Goal: Communication & Community: Answer question/provide support

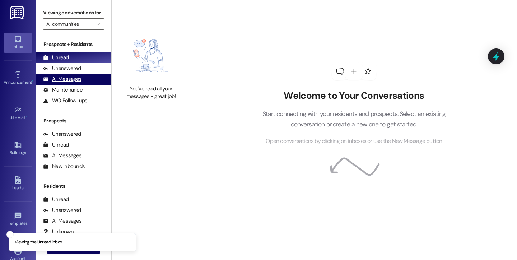
click at [71, 83] on div "All Messages" at bounding box center [62, 79] width 38 height 8
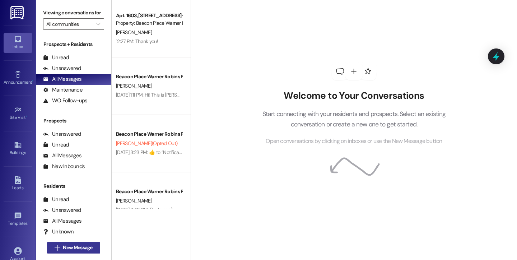
click at [92, 248] on span "New Message" at bounding box center [77, 248] width 32 height 8
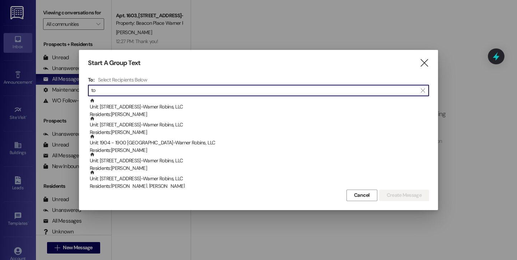
type input "t"
type input "r"
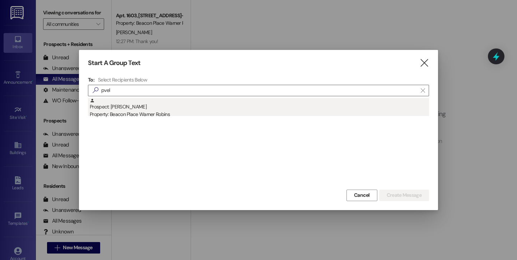
click at [149, 107] on div "Prospect: Iman Pvel Property: Beacon Place Warner Robins" at bounding box center [259, 108] width 339 height 20
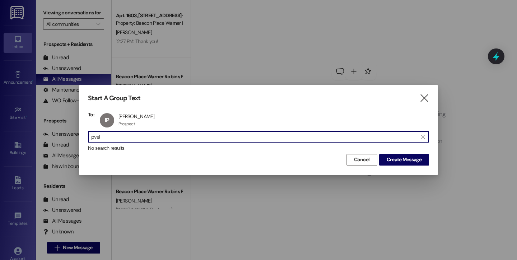
click at [147, 135] on input "pvel" at bounding box center [254, 137] width 326 height 10
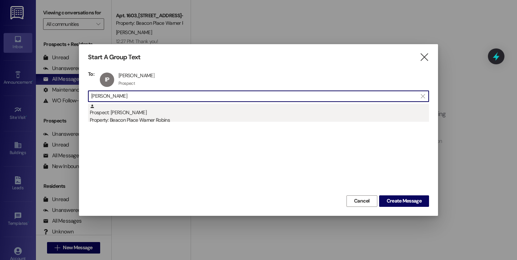
type input "laster"
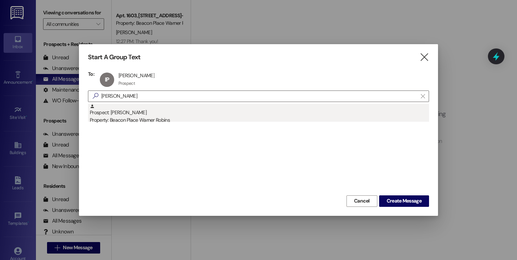
click at [114, 113] on div "Prospect: Kimberly Laster Property: Beacon Place Warner Robins" at bounding box center [259, 114] width 339 height 20
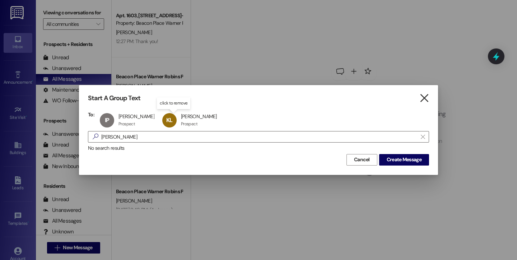
click at [425, 100] on icon "" at bounding box center [424, 98] width 10 height 8
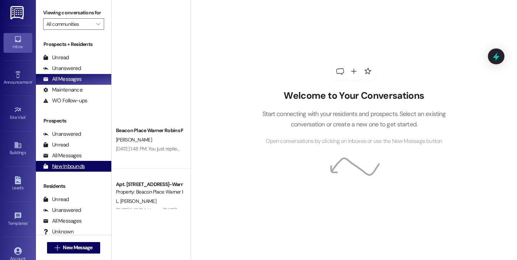
scroll to position [443, 0]
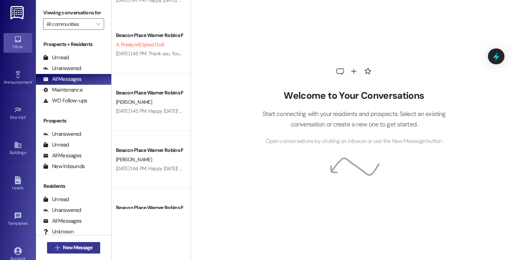
click at [65, 248] on span "New Message" at bounding box center [77, 248] width 29 height 8
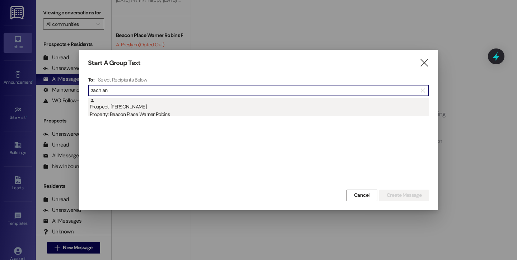
click at [167, 114] on div "Property: Beacon Place Warner Robins" at bounding box center [259, 115] width 339 height 8
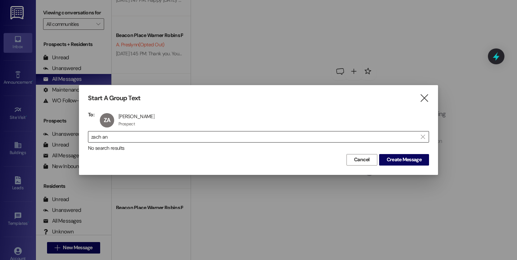
click at [152, 134] on input "zach an" at bounding box center [254, 137] width 326 height 10
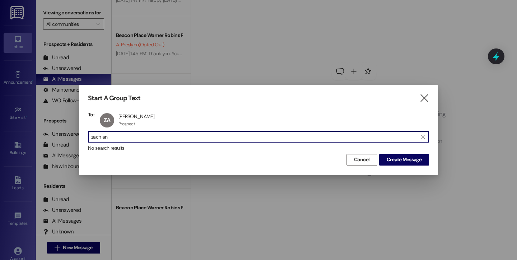
click at [152, 134] on input "zach an" at bounding box center [254, 137] width 326 height 10
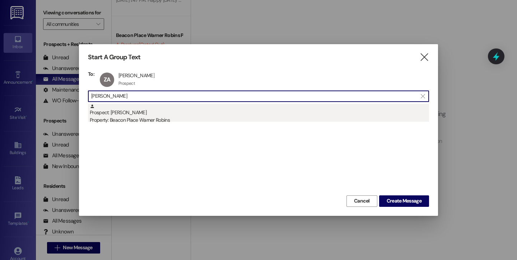
click at [153, 117] on div "Property: Beacon Place Warner Robins" at bounding box center [259, 120] width 339 height 8
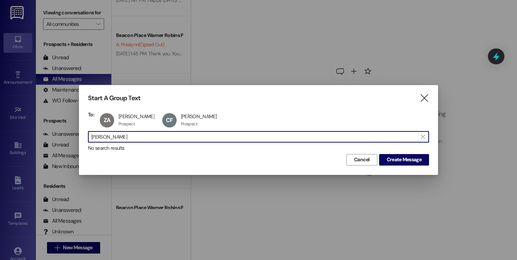
click at [189, 137] on input "colleen" at bounding box center [254, 137] width 326 height 10
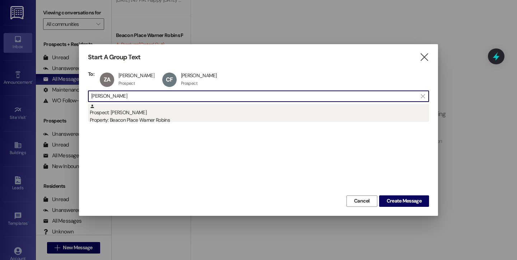
click at [140, 121] on div "Property: Beacon Place Warner Robins" at bounding box center [259, 120] width 339 height 8
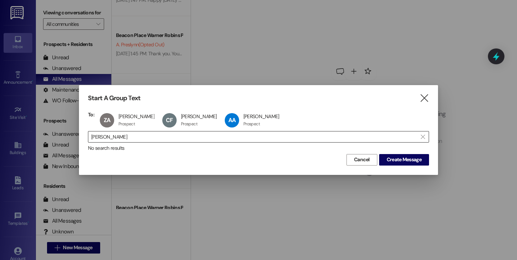
click at [166, 135] on input "alberto" at bounding box center [254, 137] width 326 height 10
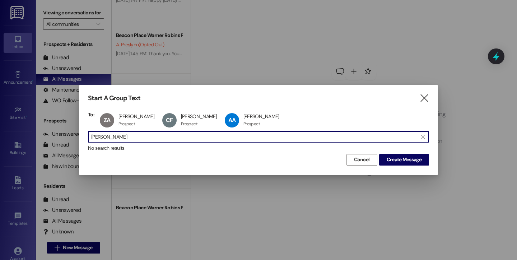
click at [166, 135] on input "alberto" at bounding box center [254, 137] width 326 height 10
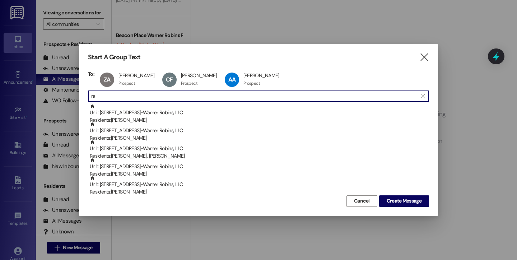
type input "r"
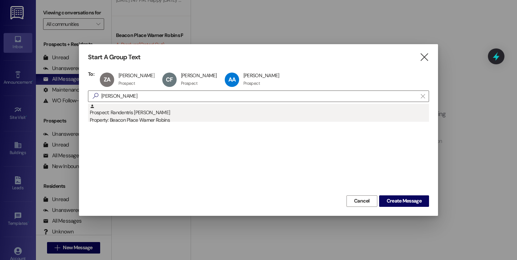
click at [155, 120] on div "Property: Beacon Place Warner Robins" at bounding box center [259, 120] width 339 height 8
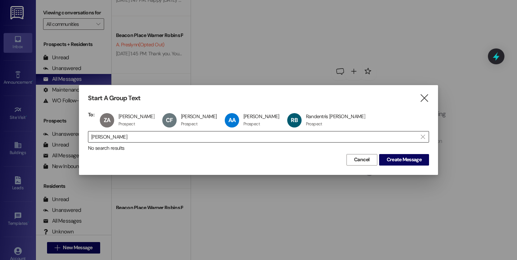
click at [156, 139] on input "bivins" at bounding box center [254, 137] width 326 height 10
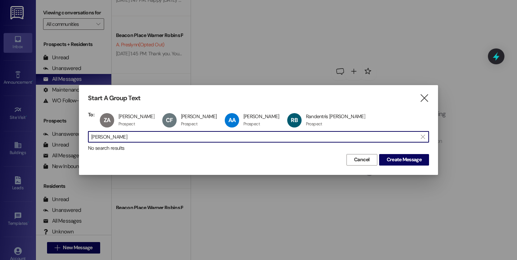
click at [156, 139] on input "bivins" at bounding box center [254, 137] width 326 height 10
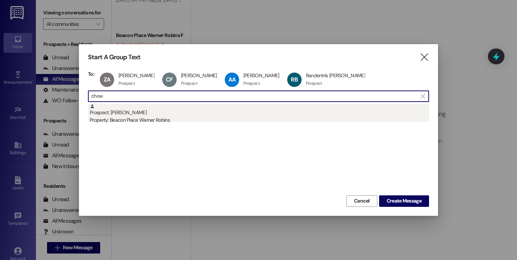
click at [105, 116] on div "Prospect: Elaine Chow Property: Beacon Place Warner Robins" at bounding box center [259, 114] width 339 height 20
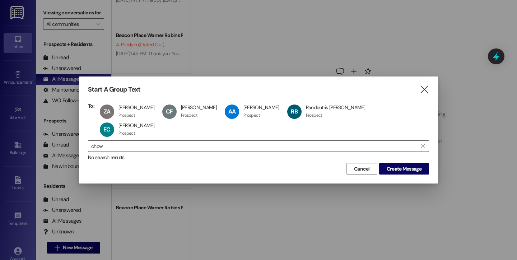
click at [128, 141] on input "chow" at bounding box center [254, 146] width 326 height 10
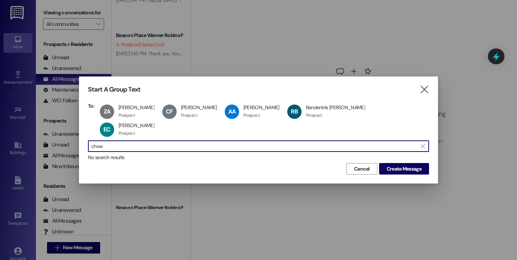
click at [128, 141] on input "chow" at bounding box center [254, 146] width 326 height 10
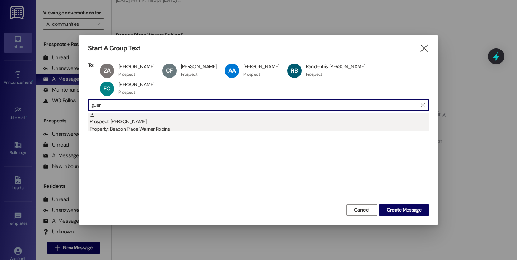
click at [112, 125] on div "Property: Beacon Place Warner Robins" at bounding box center [259, 129] width 339 height 8
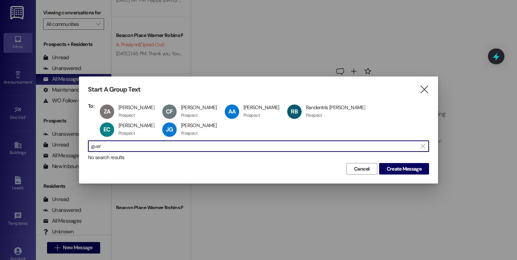
click at [119, 145] on input "guer" at bounding box center [254, 146] width 326 height 10
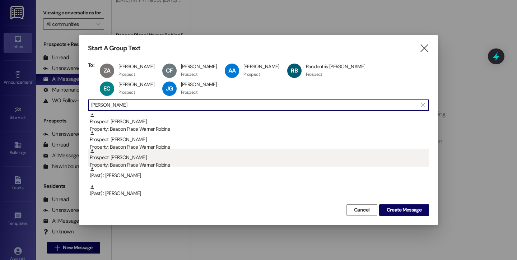
click at [149, 159] on div "Prospect: RENITA DAVIS Property: Beacon Place Warner Robins" at bounding box center [259, 159] width 339 height 20
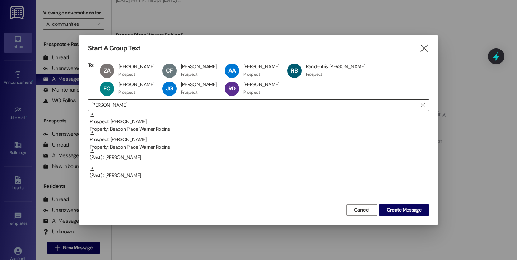
click at [152, 108] on input "davis" at bounding box center [254, 105] width 326 height 10
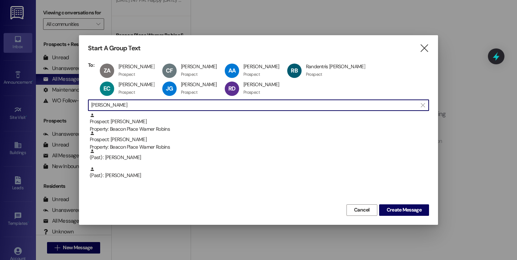
click at [152, 108] on input "davis" at bounding box center [254, 105] width 326 height 10
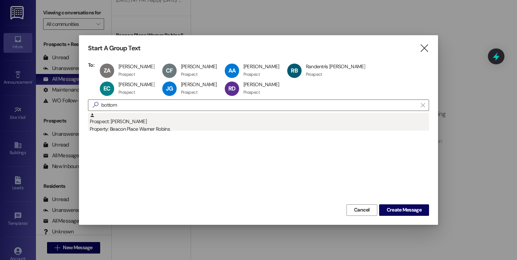
click at [138, 126] on div "Property: Beacon Place Warner Robins" at bounding box center [259, 129] width 339 height 8
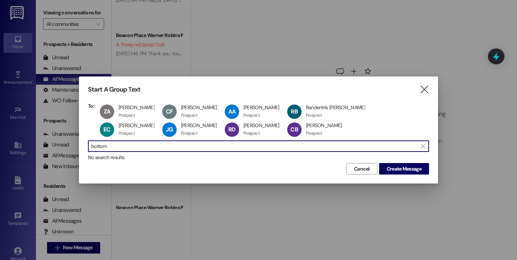
click at [145, 147] on input "bottom" at bounding box center [254, 146] width 326 height 10
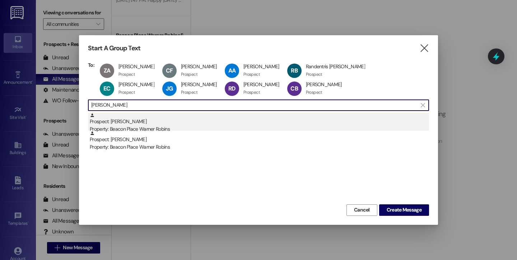
click at [163, 122] on div "Prospect: Brittany Pollard Property: Beacon Place Warner Robins" at bounding box center [259, 123] width 339 height 20
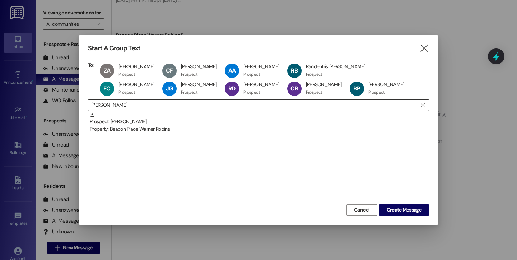
click at [157, 105] on input "pollard" at bounding box center [254, 105] width 326 height 10
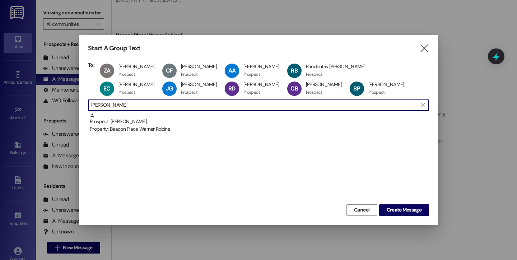
click at [157, 105] on input "pollard" at bounding box center [254, 105] width 326 height 10
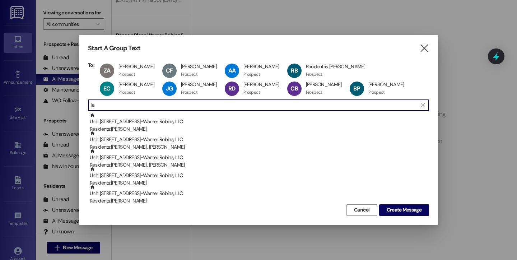
type input "l"
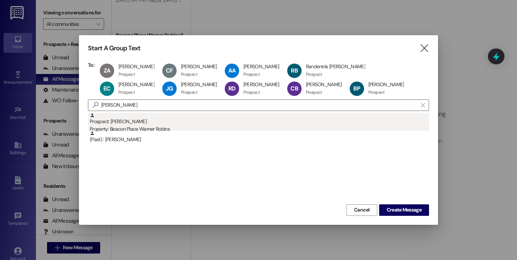
click at [142, 124] on div "Prospect: DIANE LAND Property: Beacon Place Warner Robins" at bounding box center [259, 123] width 339 height 20
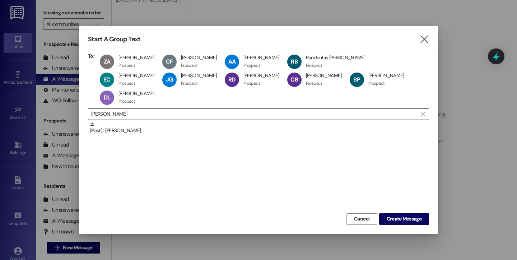
click at [128, 109] on input "diane" at bounding box center [254, 114] width 326 height 10
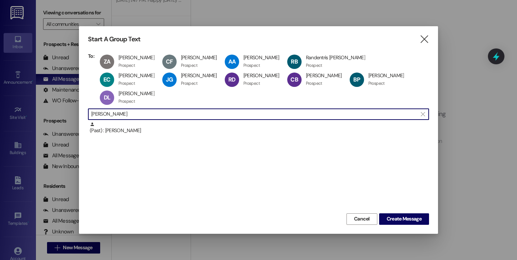
scroll to position [0, 0]
click at [128, 109] on input "diane" at bounding box center [254, 114] width 326 height 10
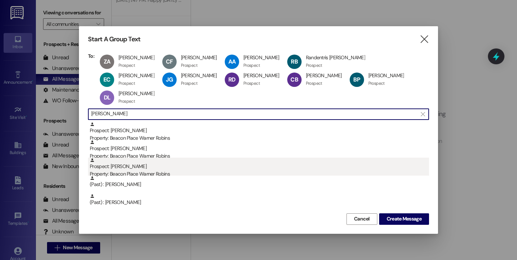
scroll to position [0, 0]
click at [134, 158] on div "Prospect: Jennifer Cranford Property: Beacon Place Warner Robins" at bounding box center [259, 168] width 339 height 20
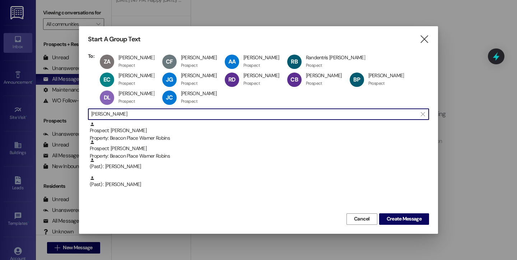
click at [131, 114] on input "jennifer" at bounding box center [254, 114] width 326 height 10
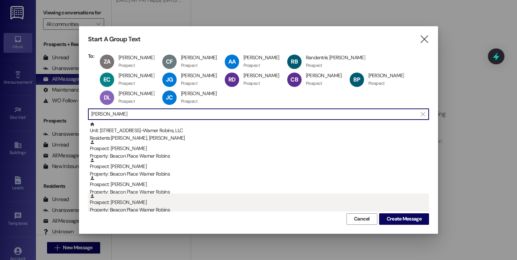
click at [116, 204] on div "Prospect: Chloe Walker Property: Beacon Place Warner Robins" at bounding box center [259, 203] width 339 height 20
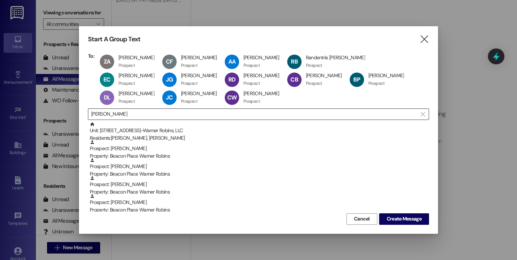
click at [143, 113] on input "walker" at bounding box center [254, 114] width 326 height 10
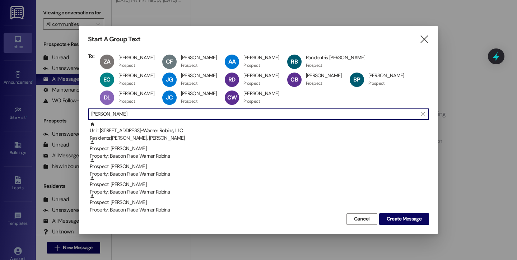
click at [142, 113] on input "walker" at bounding box center [254, 114] width 326 height 10
drag, startPoint x: 142, startPoint y: 113, endPoint x: 139, endPoint y: 114, distance: 3.7
click at [142, 113] on input "walker" at bounding box center [254, 114] width 326 height 10
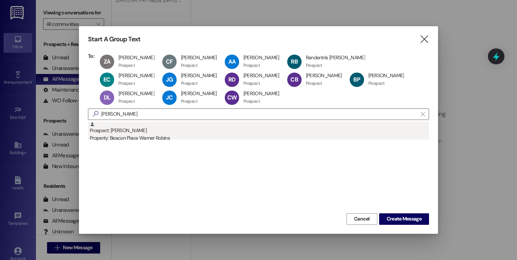
click at [136, 131] on div "Prospect: James Taylor Property: Beacon Place Warner Robins" at bounding box center [259, 132] width 339 height 20
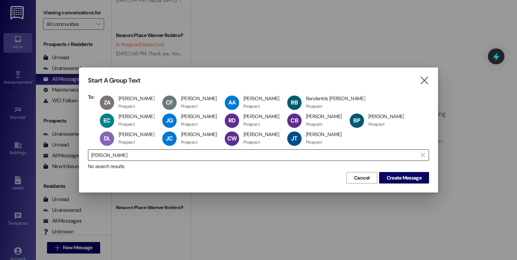
click at [132, 155] on input "james tayl" at bounding box center [254, 155] width 326 height 10
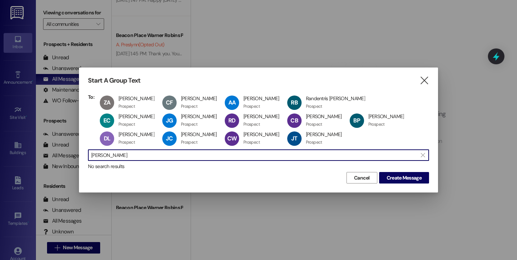
click at [132, 155] on input "james tayl" at bounding box center [254, 155] width 326 height 10
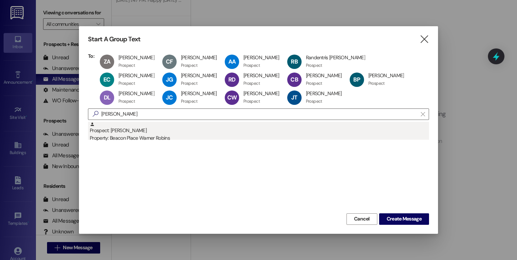
click at [121, 131] on div "Prospect: SELINA ORTEGA Property: Beacon Place Warner Robins" at bounding box center [259, 132] width 339 height 20
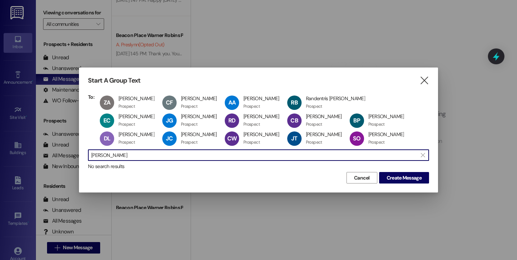
click at [125, 157] on input "ortega" at bounding box center [254, 155] width 326 height 10
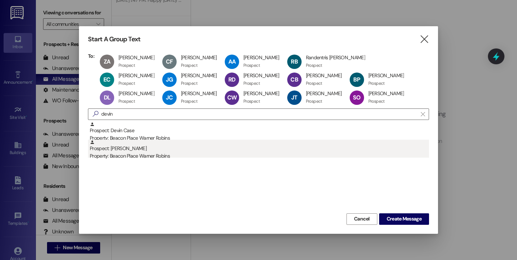
click at [149, 150] on div "Prospect: Devin Jones Property: Beacon Place Warner Robins" at bounding box center [259, 150] width 339 height 20
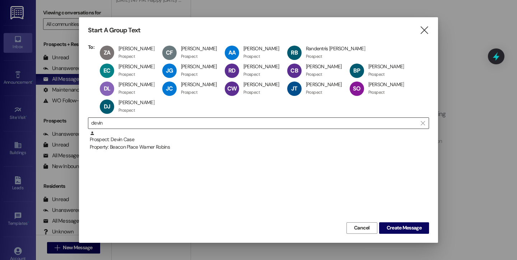
click at [145, 118] on input "devin" at bounding box center [254, 123] width 326 height 10
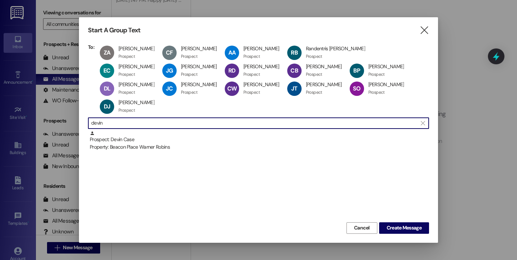
click at [145, 118] on input "devin" at bounding box center [254, 123] width 326 height 10
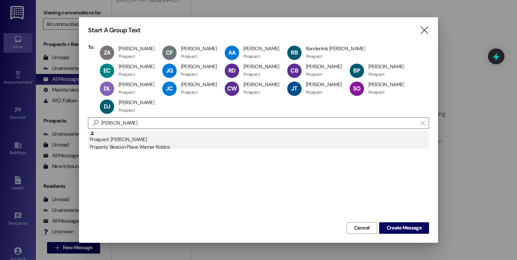
click at [150, 133] on div "Prospect: Sheryl Brannon Property: Beacon Place Warner Robins" at bounding box center [259, 141] width 339 height 20
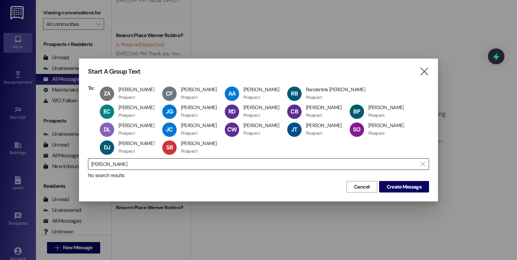
click at [142, 163] on input "brannon" at bounding box center [254, 164] width 326 height 10
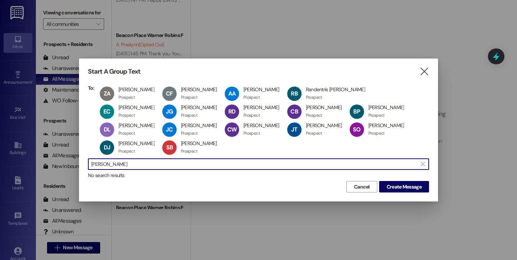
click at [142, 163] on input "brannon" at bounding box center [254, 164] width 326 height 10
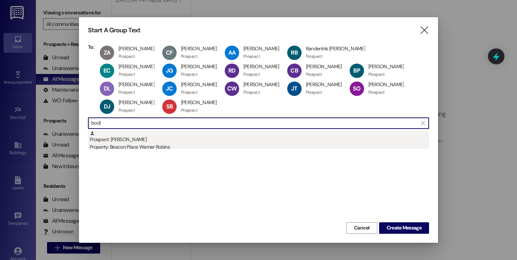
click at [113, 144] on div "Property: Beacon Place Warner Robins" at bounding box center [259, 147] width 339 height 8
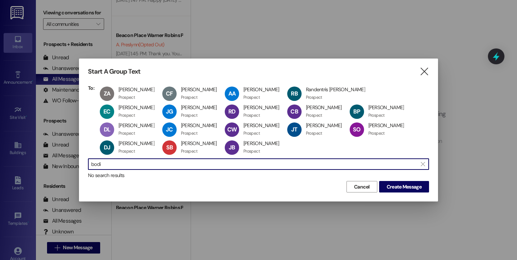
click at [125, 163] on input "bodi" at bounding box center [254, 164] width 326 height 10
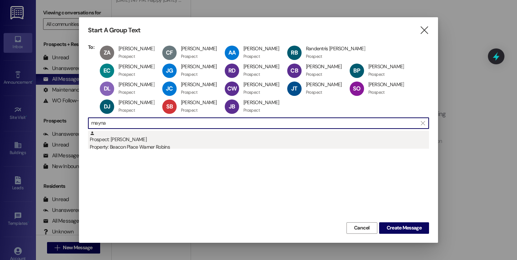
type input "mayna"
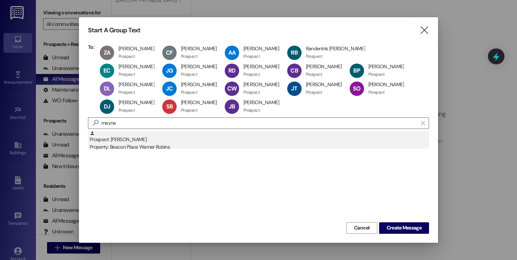
click at [136, 147] on div "Property: Beacon Place Warner Robins" at bounding box center [259, 147] width 339 height 8
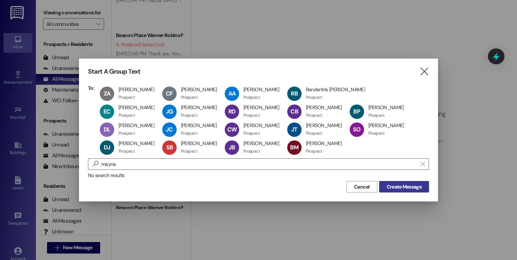
click at [398, 188] on span "Create Message" at bounding box center [404, 187] width 35 height 8
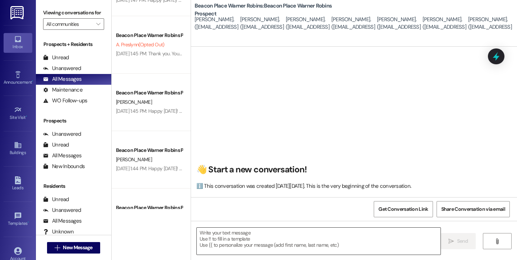
click at [317, 235] on textarea at bounding box center [319, 241] width 244 height 27
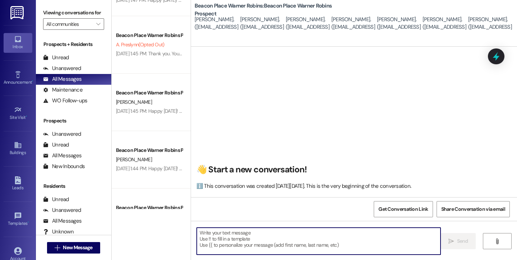
type textarea "h"
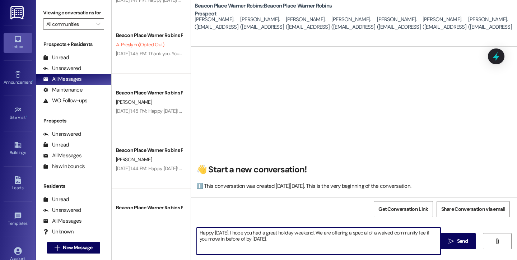
click at [242, 239] on textarea "Happy Tuesday. I hope you had a great holiday weekend. We are offering a specia…" at bounding box center [319, 241] width 244 height 27
click at [291, 240] on textarea "Happy Tuesday. I hope you had a great holiday weekend. We are offering a specia…" at bounding box center [319, 241] width 244 height 27
click at [315, 233] on textarea "Happy Tuesday. I hope you had a great holiday weekend. We are offering a specia…" at bounding box center [319, 241] width 244 height 27
click at [387, 245] on textarea "Happy Tuesday. I hope you had a great holiday weekend. This is Bailey from Beac…" at bounding box center [319, 241] width 244 height 27
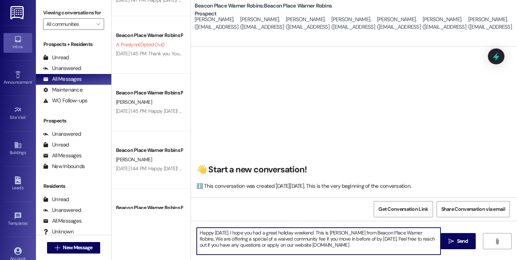
click at [372, 238] on textarea "Happy Tuesday. I hope you had a great holiday weekend. This is Bailey from Beac…" at bounding box center [319, 241] width 244 height 27
click at [256, 245] on textarea "Happy Tuesday. I hope you had a great holiday weekend. This is Bailey from Beac…" at bounding box center [319, 241] width 244 height 27
click at [245, 245] on textarea "Happy Tuesday. I hope you had a great holiday weekend. This is Bailey from Beac…" at bounding box center [319, 241] width 244 height 27
click at [322, 246] on textarea "Happy Tuesday. I hope you had a great holiday weekend. This is Bailey from Beac…" at bounding box center [319, 241] width 244 height 27
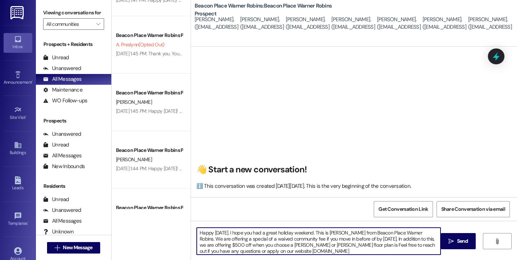
click at [335, 246] on textarea "Happy Tuesday. I hope you had a great holiday weekend. This is Bailey from Beac…" at bounding box center [319, 241] width 244 height 27
click at [380, 245] on textarea "Happy Tuesday. I hope you had a great holiday weekend. This is Bailey from Beac…" at bounding box center [319, 241] width 244 height 27
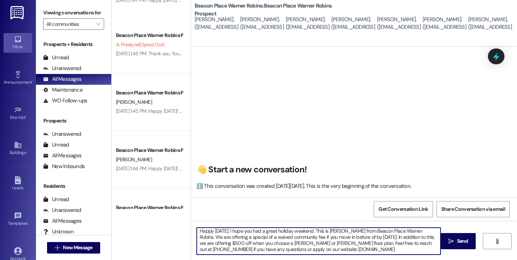
drag, startPoint x: 230, startPoint y: 232, endPoint x: 183, endPoint y: 232, distance: 46.7
click at [183, 232] on div "Beacon Place Warner Robins Prospect K. Lowe (Opted Out) Aug 29, 2025 at 2:10 PM…" at bounding box center [314, 130] width 405 height 260
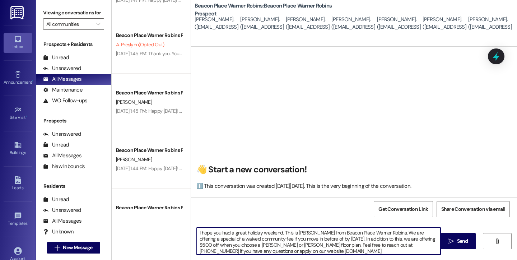
drag, startPoint x: 281, startPoint y: 230, endPoint x: 378, endPoint y: 230, distance: 96.9
click at [378, 230] on textarea "I hope you had a great holiday weekend. This is Bailey from Beacon Place Warner…" at bounding box center [319, 241] width 244 height 27
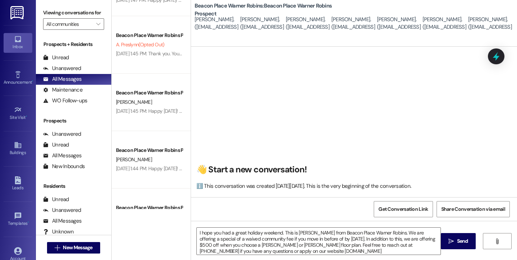
click at [346, 202] on div "Get Conversation Link Share Conversation via email" at bounding box center [354, 209] width 326 height 24
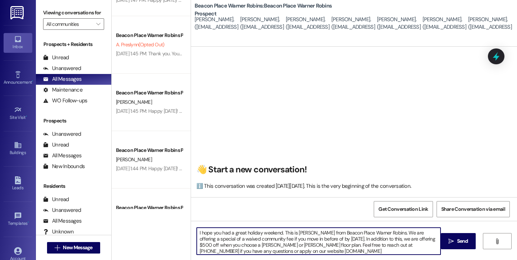
drag, startPoint x: 280, startPoint y: 232, endPoint x: 378, endPoint y: 231, distance: 98.0
click at [378, 231] on textarea "I hope you had a great holiday weekend. This is Bailey from Beacon Place Warner…" at bounding box center [319, 241] width 244 height 27
click at [197, 233] on textarea "I hope you had a great holiday weekend. We are offering a special of a waived c…" at bounding box center [319, 241] width 244 height 27
paste textarea "This is Bailey from Beacon Place Warner Robins."
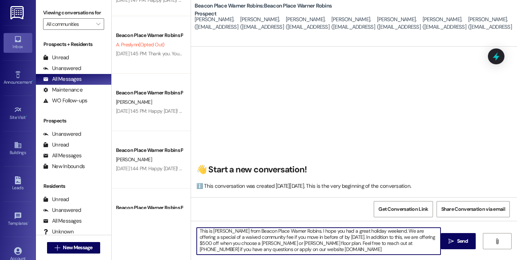
click at [298, 245] on textarea "This is Bailey from Beacon Place Warner Robins. I hope you had a great holiday …" at bounding box center [319, 241] width 244 height 27
type textarea "This is Bailey from Beacon Place Warner Robins. I hope you had a great holiday …"
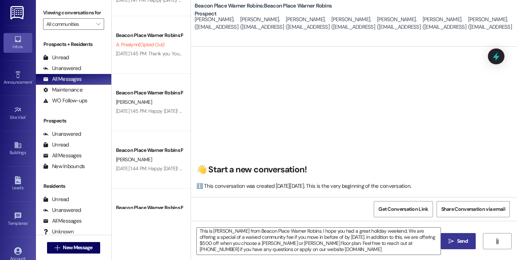
click at [452, 240] on icon "" at bounding box center [450, 241] width 5 height 6
click at [346, 238] on textarea "This is Bailey from Beacon Place Warner Robins. I hope you had a great holiday …" at bounding box center [319, 241] width 244 height 27
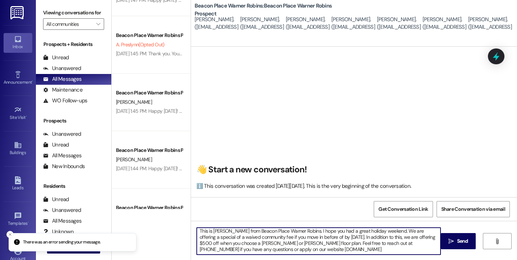
click at [346, 238] on textarea "This is Bailey from Beacon Place Warner Robins. I hope you had a great holiday …" at bounding box center [319, 241] width 244 height 27
click at [458, 240] on span "Send" at bounding box center [462, 241] width 11 height 8
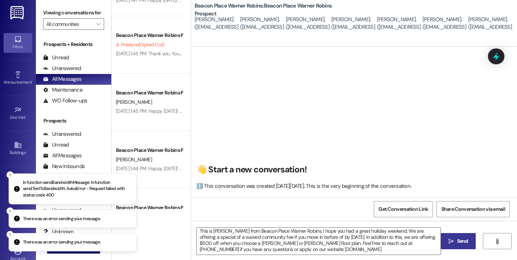
click at [367, 224] on div "This is Bailey from Beacon Place Warner Robins. I hope you had a great holiday …" at bounding box center [354, 248] width 326 height 54
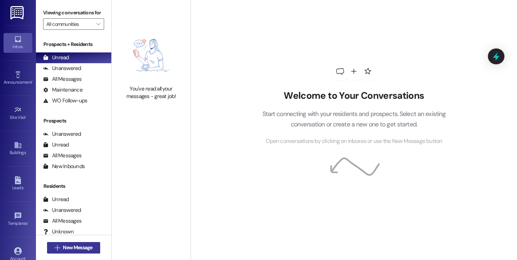
click at [67, 249] on span "New Message" at bounding box center [77, 248] width 29 height 8
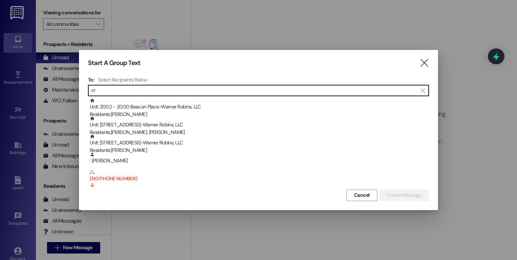
type input "c"
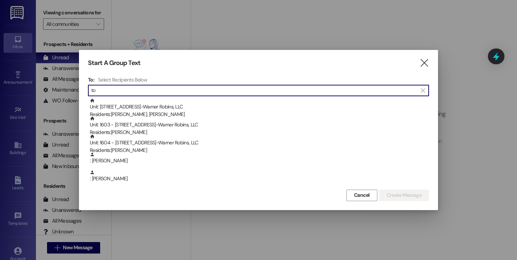
type input "t"
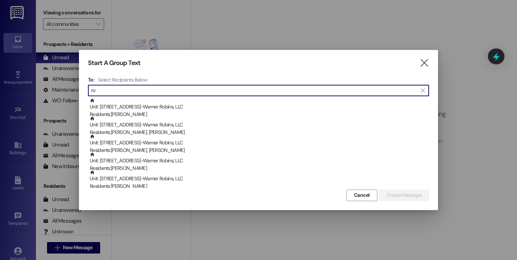
type input "r"
type input "t"
type input "h"
type input "c"
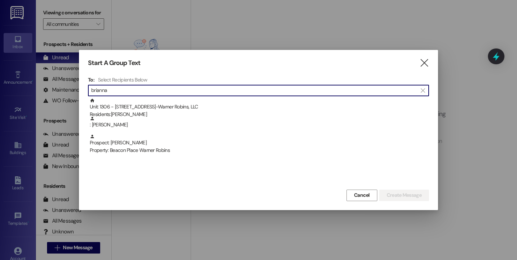
click at [191, 92] on input "brianna" at bounding box center [254, 90] width 326 height 10
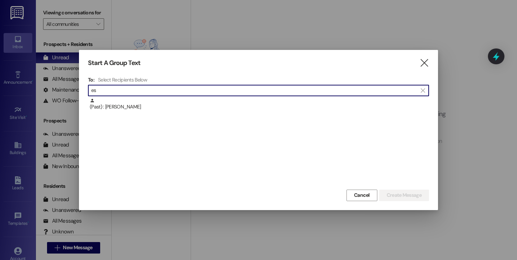
type input "e"
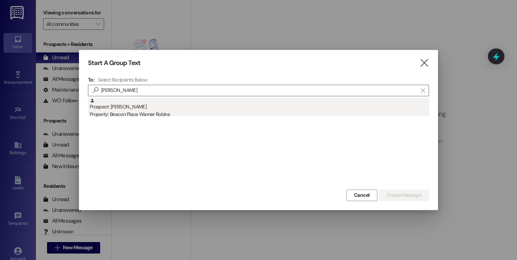
click at [118, 113] on div "Property: Beacon Place Warner Robins" at bounding box center [259, 115] width 339 height 8
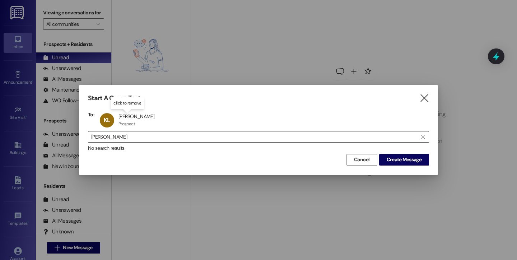
click at [305, 139] on input "laster" at bounding box center [254, 137] width 326 height 10
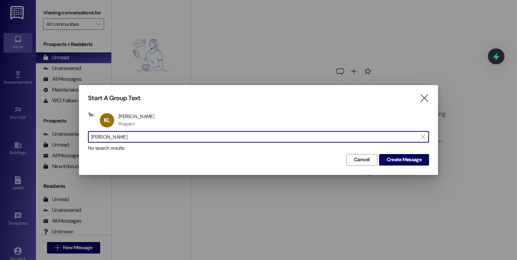
click at [305, 139] on input "laster" at bounding box center [254, 137] width 326 height 10
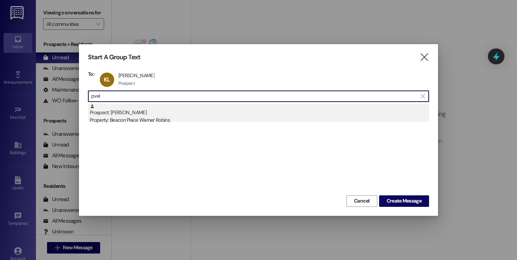
click at [216, 113] on div "Prospect: Iman Pvel Property: Beacon Place Warner Robins" at bounding box center [259, 114] width 339 height 20
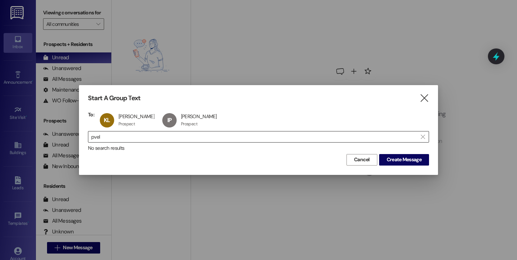
click at [214, 135] on input "pvel" at bounding box center [254, 137] width 326 height 10
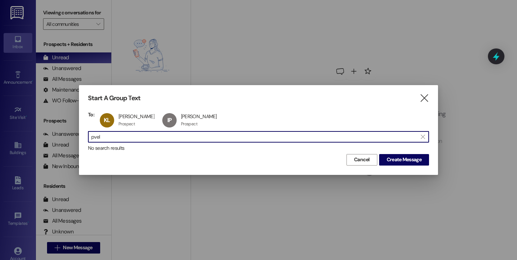
click at [214, 135] on input "pvel" at bounding box center [254, 137] width 326 height 10
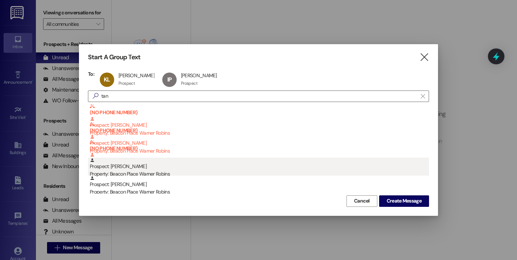
click at [187, 172] on div "Property: Beacon Place Warner Robins" at bounding box center [259, 174] width 339 height 8
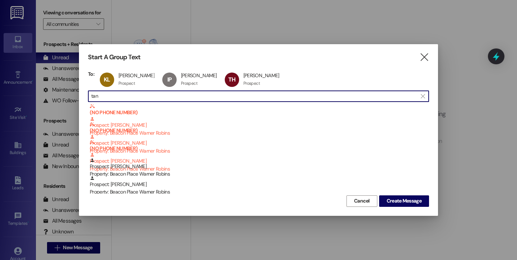
click at [243, 95] on input "tan" at bounding box center [254, 96] width 326 height 10
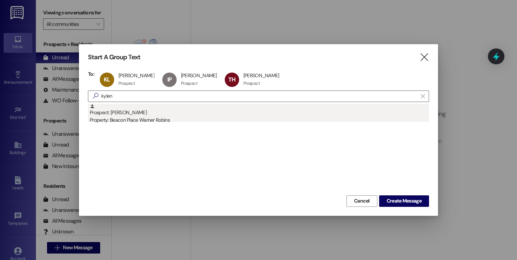
click at [200, 118] on div "Property: Beacon Place Warner Robins" at bounding box center [259, 120] width 339 height 8
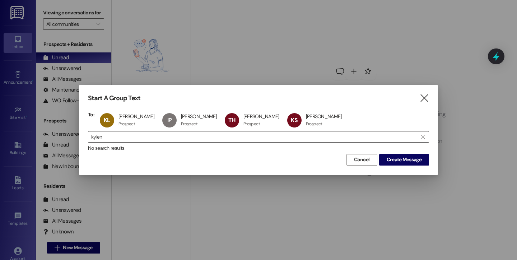
click at [290, 138] on input "kylen" at bounding box center [254, 137] width 326 height 10
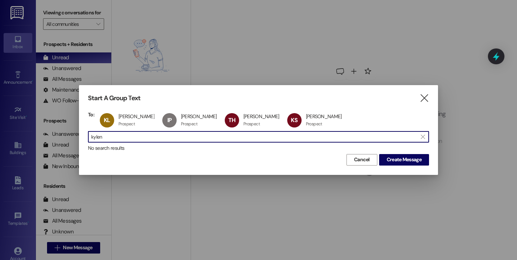
click at [290, 138] on input "kylen" at bounding box center [254, 137] width 326 height 10
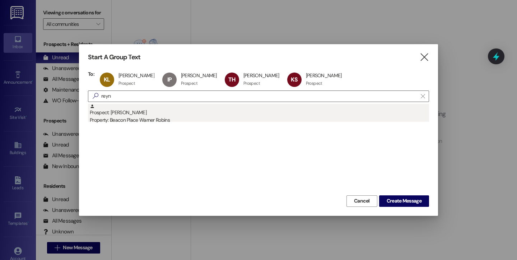
click at [214, 111] on div "Prospect: Gabriel Reynolds Property: Beacon Place Warner Robins" at bounding box center [259, 114] width 339 height 20
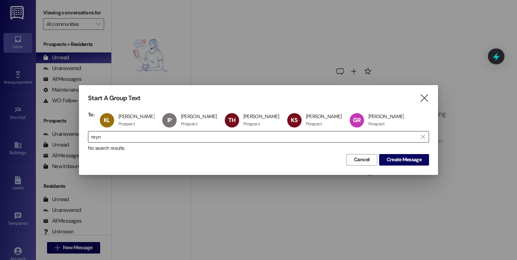
click at [214, 137] on input "reyn" at bounding box center [254, 137] width 326 height 10
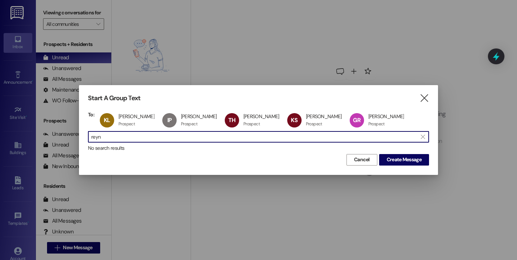
click at [214, 137] on input "reyn" at bounding box center [254, 137] width 326 height 10
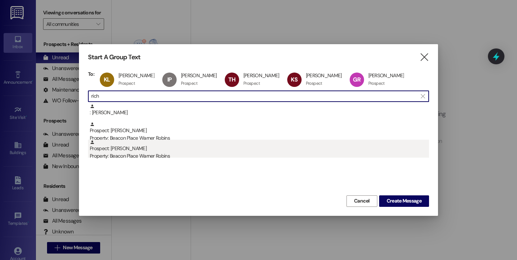
click at [208, 153] on div "Property: Beacon Place Warner Robins" at bounding box center [259, 156] width 339 height 8
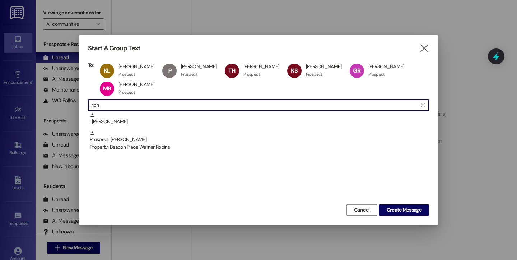
click at [204, 103] on input "rich" at bounding box center [254, 105] width 326 height 10
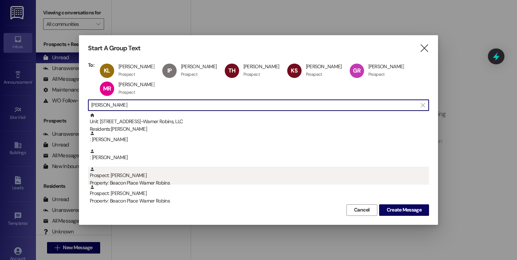
click at [180, 182] on div "Property: Beacon Place Warner Robins" at bounding box center [259, 183] width 339 height 8
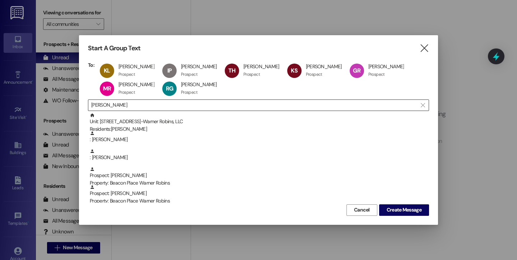
click at [191, 106] on input "robert" at bounding box center [254, 105] width 326 height 10
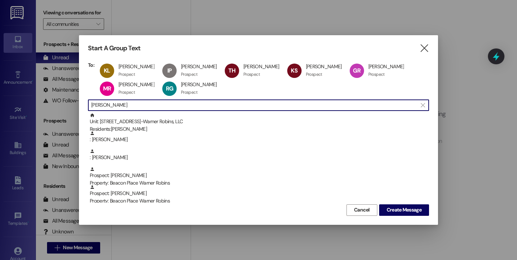
click at [191, 106] on input "robert" at bounding box center [254, 105] width 326 height 10
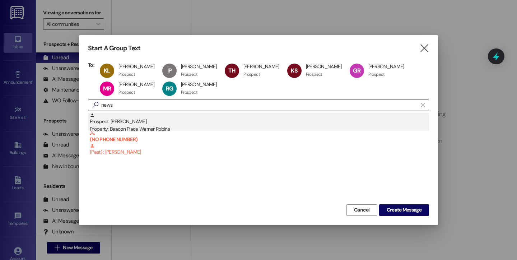
click at [181, 124] on div "Prospect: Kimberly Newsom Property: Beacon Place Warner Robins" at bounding box center [259, 123] width 339 height 20
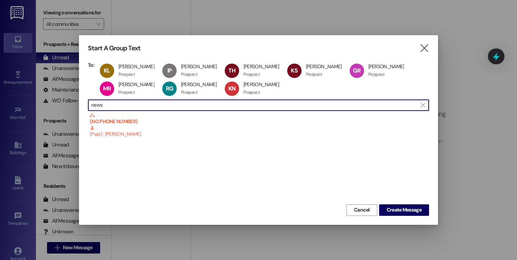
click at [172, 105] on input "news" at bounding box center [254, 105] width 326 height 10
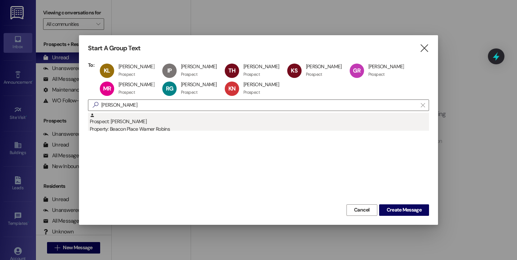
click at [157, 127] on div "Property: Beacon Place Warner Robins" at bounding box center [259, 129] width 339 height 8
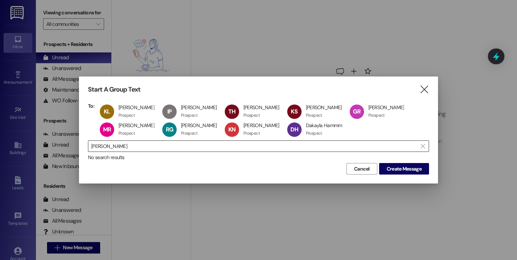
click at [144, 146] on input "hamm" at bounding box center [254, 146] width 326 height 10
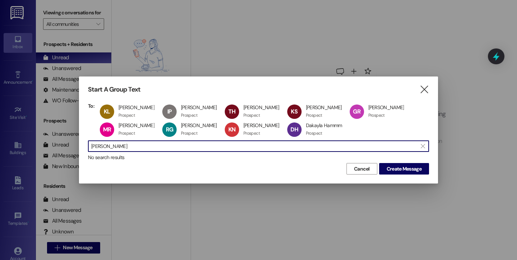
click at [144, 146] on input "hamm" at bounding box center [254, 146] width 326 height 10
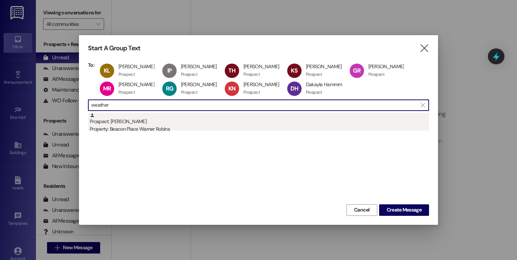
click at [147, 123] on div "Prospect: Jerry Weatherspoon Property: Beacon Place Warner Robins" at bounding box center [259, 123] width 339 height 20
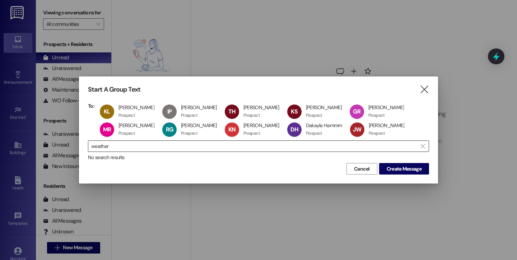
click at [160, 146] on input "weather" at bounding box center [254, 146] width 326 height 10
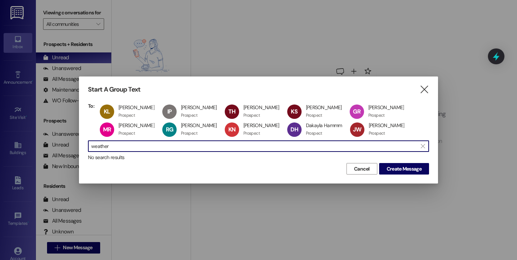
click at [160, 146] on input "weather" at bounding box center [254, 146] width 326 height 10
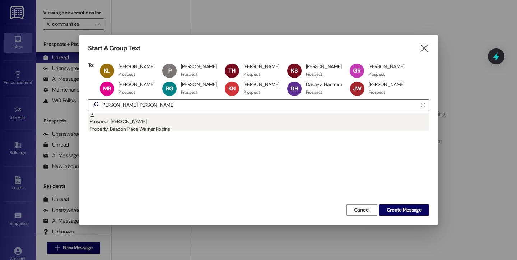
click at [164, 121] on div "Prospect: Erica Smith Property: Beacon Place Warner Robins" at bounding box center [259, 123] width 339 height 20
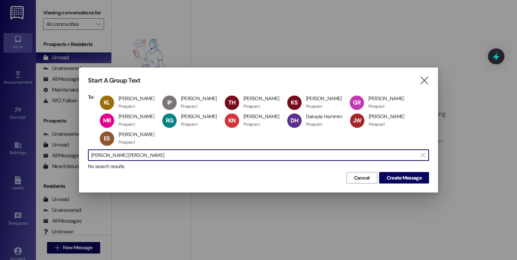
click at [145, 154] on input "erica sm" at bounding box center [254, 155] width 326 height 10
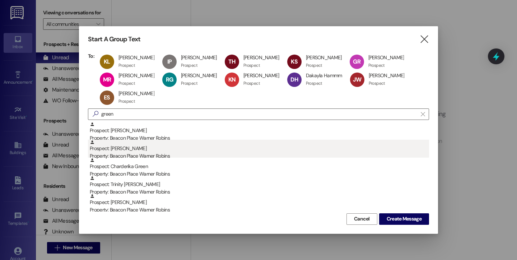
click at [159, 154] on div "Property: Beacon Place Warner Robins" at bounding box center [259, 156] width 339 height 8
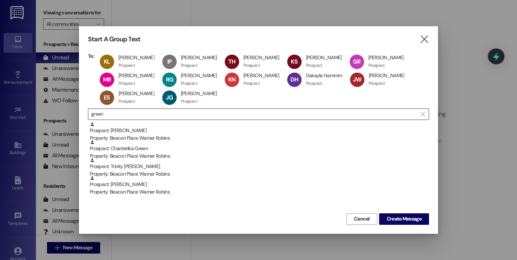
click at [159, 113] on input "green" at bounding box center [254, 114] width 326 height 10
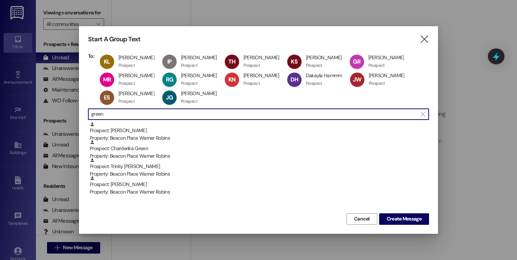
click at [159, 113] on input "green" at bounding box center [254, 114] width 326 height 10
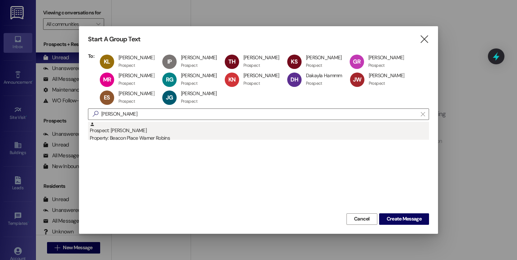
click at [159, 134] on div "Prospect: Jamari Dickey Property: Beacon Place Warner Robins" at bounding box center [259, 132] width 339 height 20
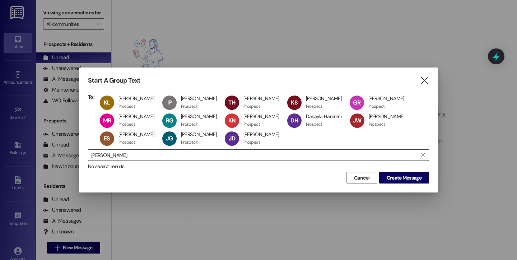
click at [155, 157] on input "dickey" at bounding box center [254, 155] width 326 height 10
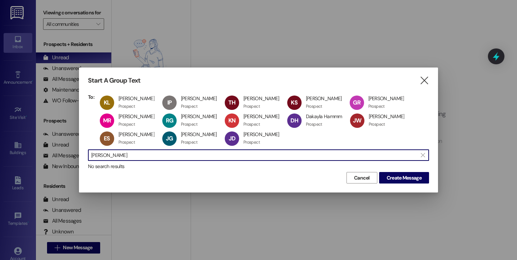
click at [154, 154] on input "dickey" at bounding box center [254, 155] width 326 height 10
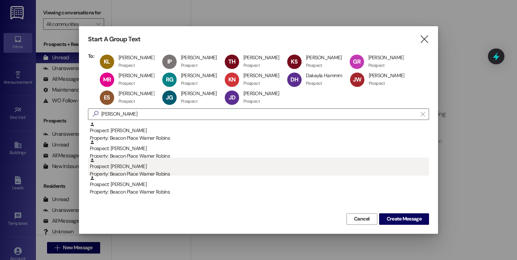
click at [160, 162] on div "Prospect: Mozzie Ellis Property: Beacon Place Warner Robins" at bounding box center [259, 168] width 339 height 20
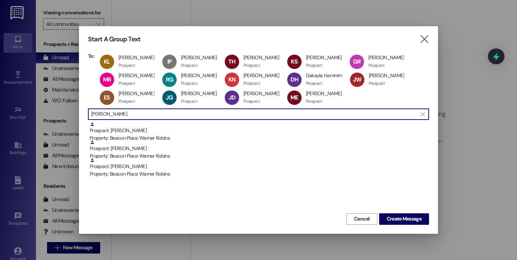
click at [151, 116] on input "ellis" at bounding box center [254, 114] width 326 height 10
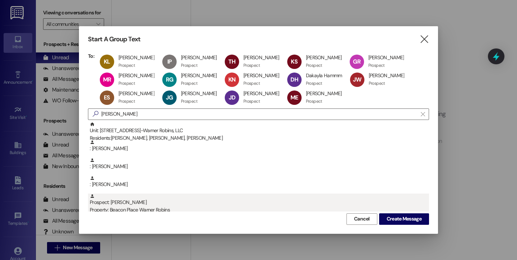
click at [151, 206] on div "Prospect: Jasmine Garrett Property: Beacon Place Warner Robins" at bounding box center [259, 203] width 339 height 20
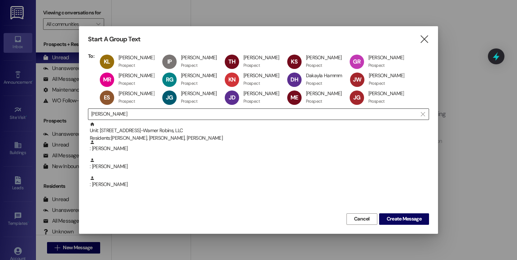
click at [155, 114] on input "garrett" at bounding box center [254, 114] width 326 height 10
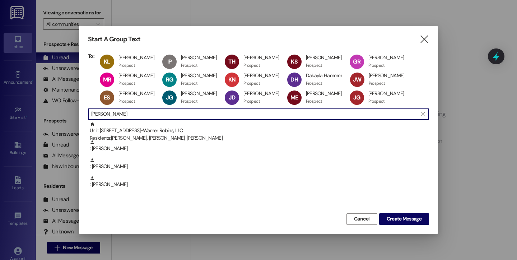
click at [155, 114] on input "garrett" at bounding box center [254, 114] width 326 height 10
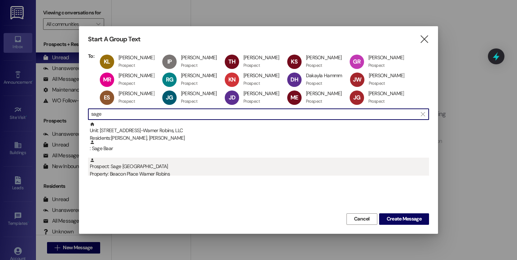
click at [153, 171] on div "Property: Beacon Place Warner Robins" at bounding box center [259, 174] width 339 height 8
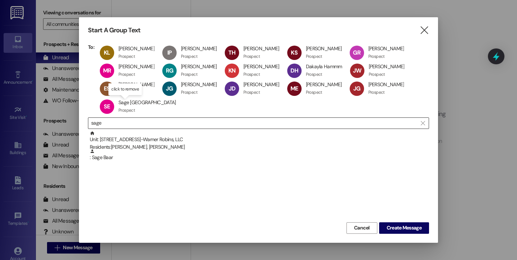
click at [142, 125] on input "sage" at bounding box center [254, 123] width 326 height 10
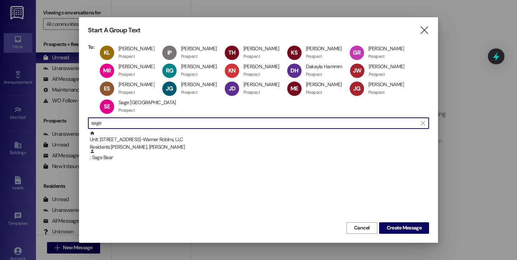
click at [142, 125] on input "sage" at bounding box center [254, 123] width 326 height 10
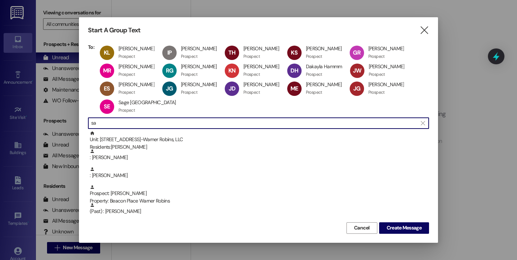
type input "s"
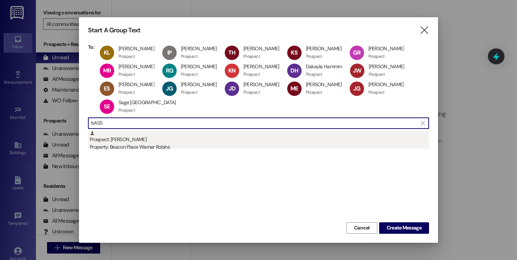
click at [168, 148] on div "Property: Beacon Place Warner Robins" at bounding box center [259, 147] width 339 height 8
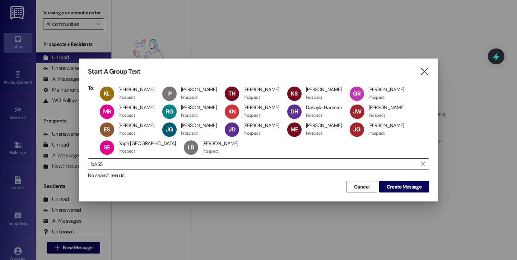
click at [153, 164] on input "bASS" at bounding box center [254, 164] width 326 height 10
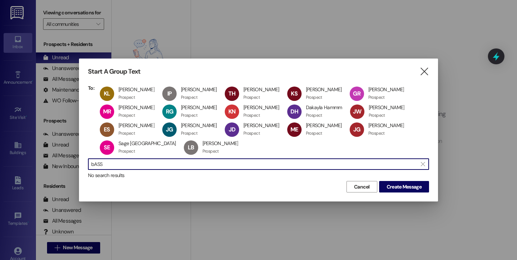
click at [153, 164] on input "bASS" at bounding box center [254, 164] width 326 height 10
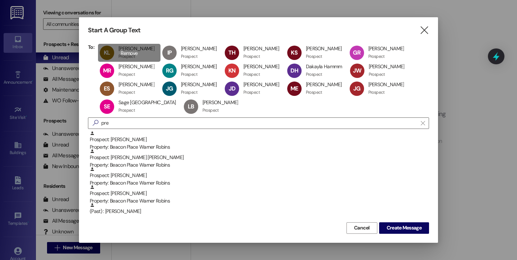
click at [131, 54] on div "KL Kimberly Laster Kimberly Laster Prospect Prospect click to remove" at bounding box center [129, 53] width 62 height 18
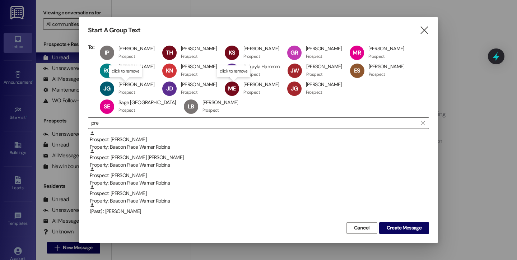
click at [154, 123] on input "pre" at bounding box center [254, 123] width 326 height 10
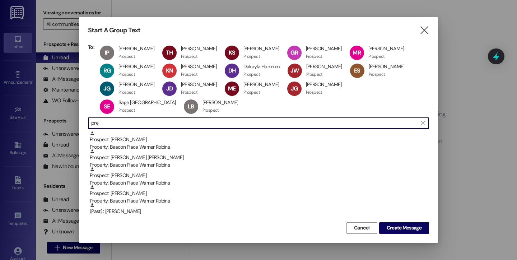
click at [154, 123] on input "pre" at bounding box center [254, 123] width 326 height 10
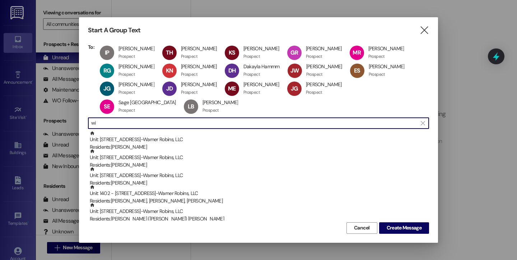
type input "w"
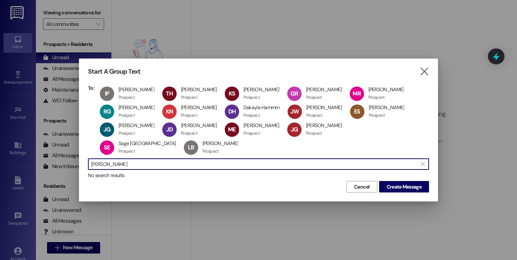
click at [142, 165] on input "james wi" at bounding box center [254, 164] width 326 height 10
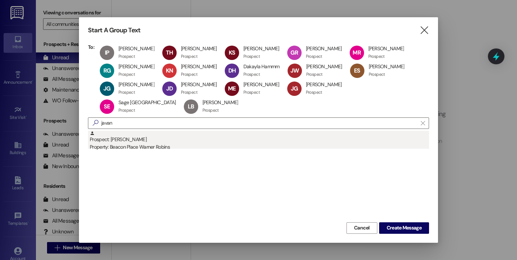
click at [140, 141] on div "Prospect: Javana Smith Property: Beacon Place Warner Robins" at bounding box center [259, 141] width 339 height 20
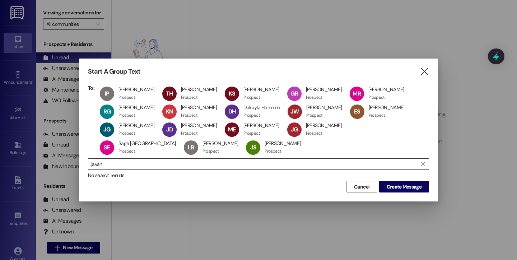
click at [251, 164] on input "javan" at bounding box center [254, 164] width 326 height 10
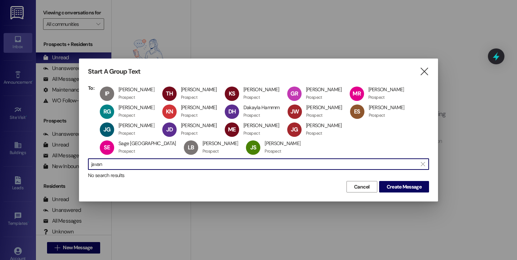
click at [251, 164] on input "javan" at bounding box center [254, 164] width 326 height 10
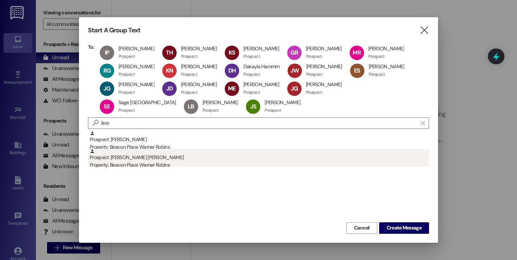
click at [200, 159] on div "Prospect: Lexxy Adams Property: Beacon Place Warner Robins" at bounding box center [259, 159] width 339 height 20
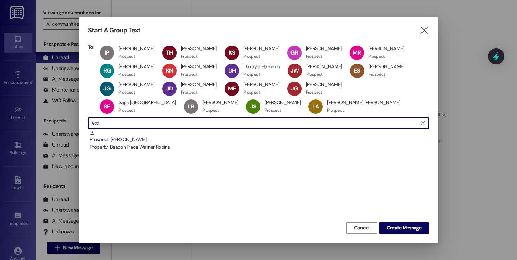
click at [172, 123] on input "lexx" at bounding box center [254, 123] width 326 height 10
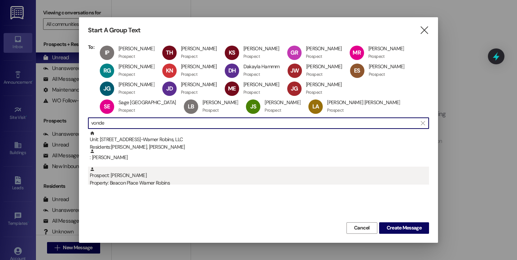
type input "vonde"
click at [130, 179] on div "Prospect: Lynn Vonder Haar Property: Beacon Place Warner Robins" at bounding box center [259, 177] width 339 height 20
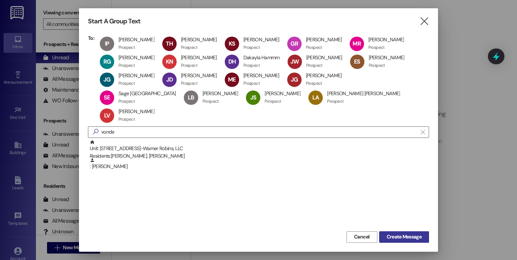
click at [406, 233] on span "Create Message" at bounding box center [404, 237] width 35 height 8
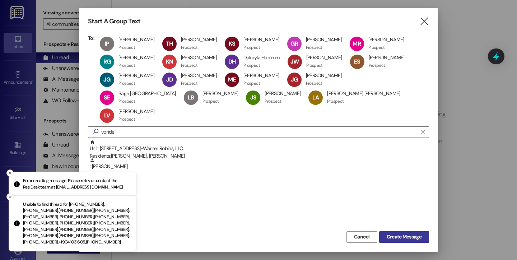
click at [397, 233] on span "Create Message" at bounding box center [404, 237] width 35 height 8
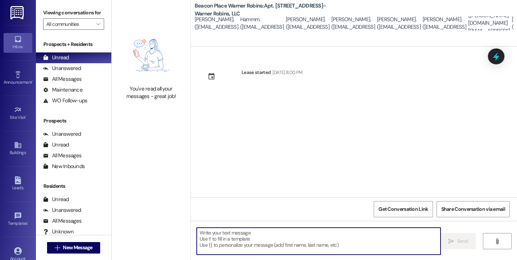
click at [358, 235] on textarea at bounding box center [319, 241] width 244 height 27
paste textarea "This is Bailey from Beacon Place Warner Robins. I hope you had a great holiday …"
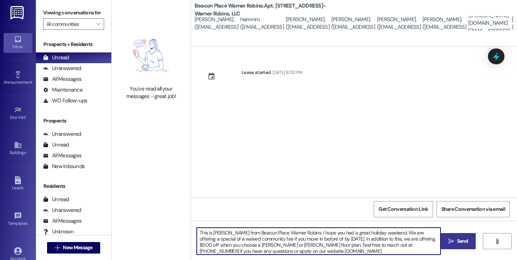
type textarea "This is Bailey from Beacon Place Warner Robins. I hope you had a great holiday …"
click at [460, 243] on span "Send" at bounding box center [462, 241] width 11 height 8
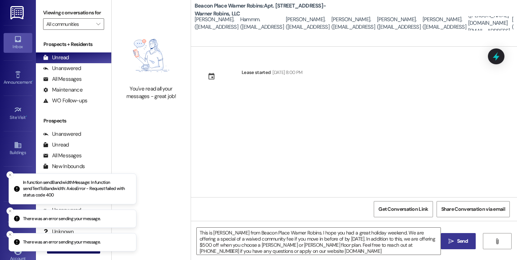
click at [460, 243] on span "Send" at bounding box center [462, 241] width 11 height 8
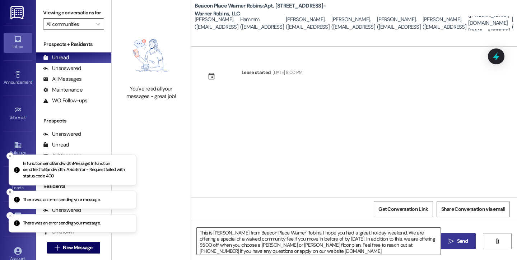
click at [460, 243] on span "Send" at bounding box center [462, 241] width 11 height 8
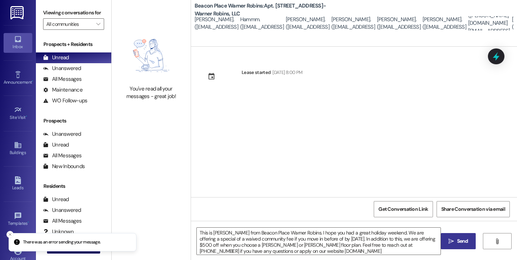
click at [460, 243] on span "Send" at bounding box center [462, 241] width 11 height 8
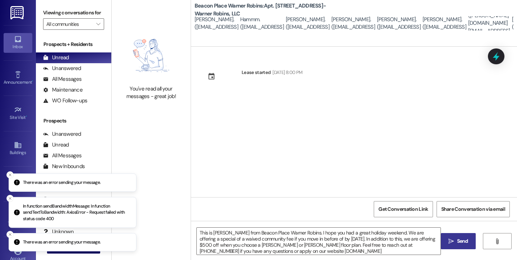
click at [226, 73] on div at bounding box center [222, 77] width 36 height 16
click at [254, 74] on div "Lease started" at bounding box center [256, 73] width 29 height 8
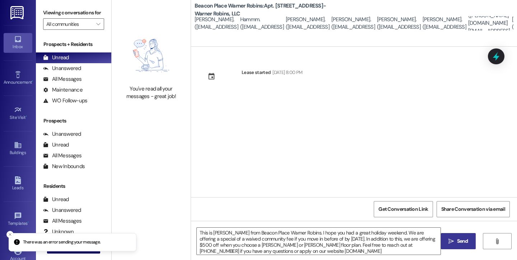
click at [454, 239] on span " Send" at bounding box center [458, 241] width 23 height 8
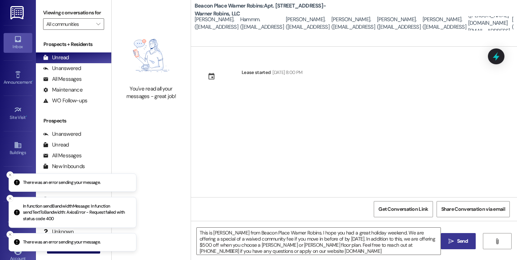
click at [454, 239] on span " Send" at bounding box center [458, 241] width 23 height 8
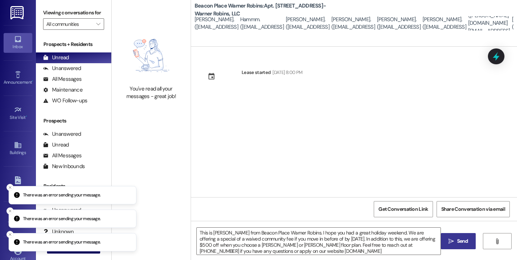
click at [454, 239] on span " Send" at bounding box center [458, 241] width 23 height 8
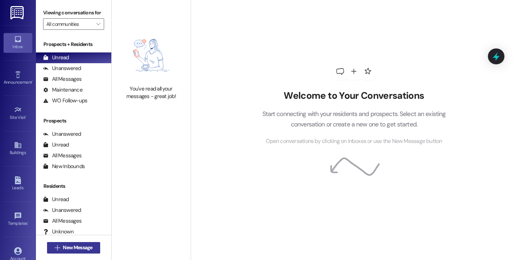
click at [73, 249] on span "New Message" at bounding box center [77, 248] width 29 height 8
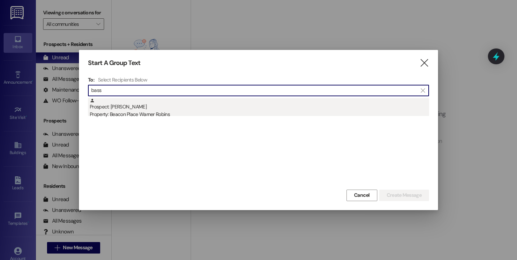
type input "bass"
click at [158, 115] on div "Property: Beacon Place Warner Robins" at bounding box center [259, 115] width 339 height 8
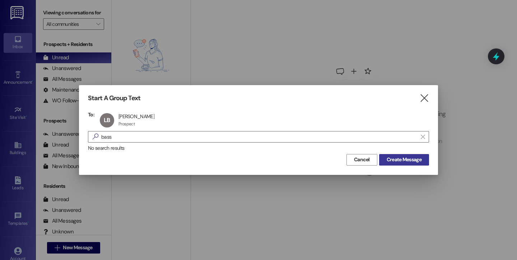
click at [385, 160] on span "Create Message" at bounding box center [404, 160] width 38 height 8
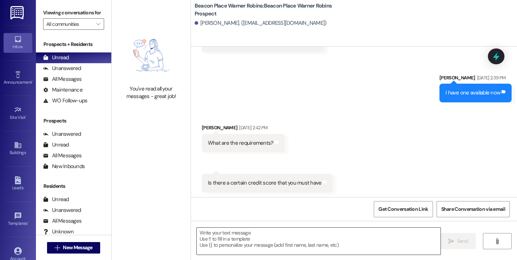
scroll to position [469, 0]
click at [252, 245] on textarea at bounding box center [319, 241] width 244 height 27
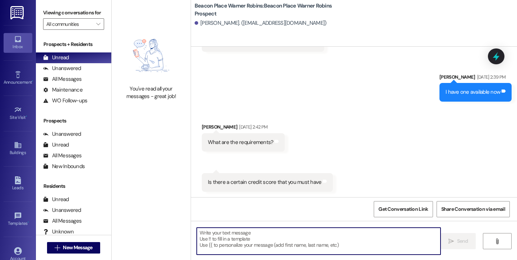
paste textarea "This is Bailey from Beacon Place Warner Robins. I hope you had a great holiday …"
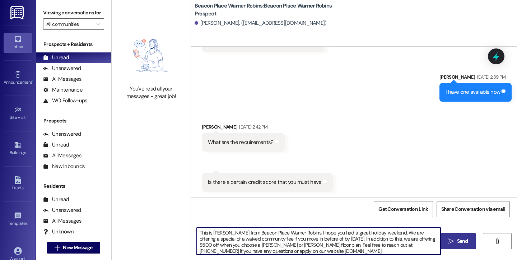
type textarea "This is Bailey from Beacon Place Warner Robins. I hope you had a great holiday …"
click at [464, 241] on span "Send" at bounding box center [462, 241] width 11 height 8
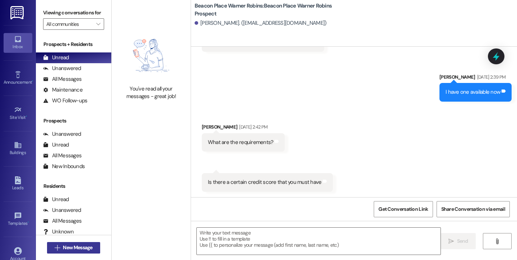
click at [63, 248] on span "New Message" at bounding box center [77, 248] width 29 height 8
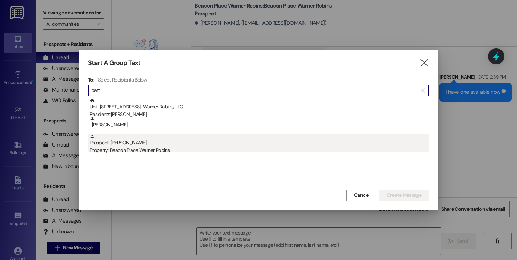
type input "batt"
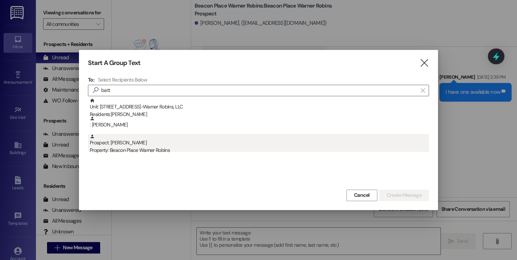
click at [141, 149] on div "Property: Beacon Place Warner Robins" at bounding box center [259, 150] width 339 height 8
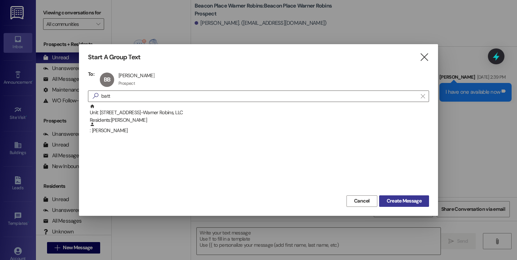
click at [395, 204] on span "Create Message" at bounding box center [404, 201] width 35 height 8
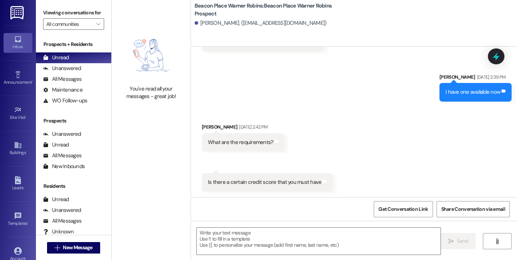
scroll to position [0, 0]
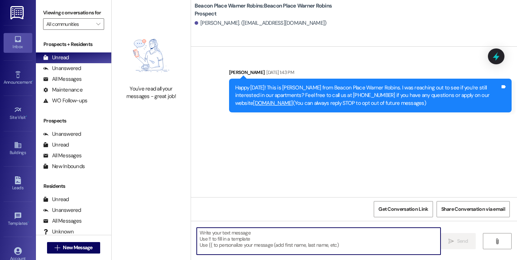
click at [235, 245] on textarea at bounding box center [319, 241] width 244 height 27
paste textarea "This is Bailey from Beacon Place Warner Robins. I hope you had a great holiday …"
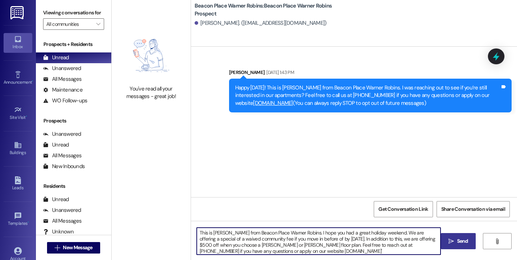
type textarea "This is Bailey from Beacon Place Warner Robins. I hope you had a great holiday …"
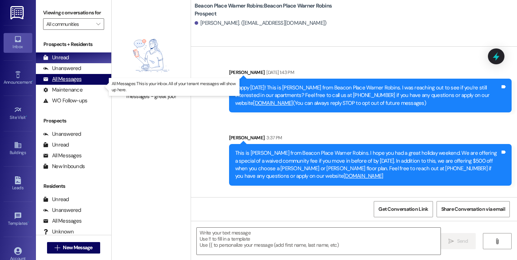
click at [60, 83] on div "All Messages" at bounding box center [62, 79] width 38 height 8
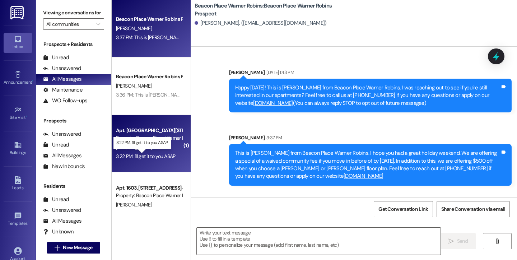
click at [154, 155] on div "3:22 PM: I'll get it to you ASAP 3:22 PM: I'll get it to you ASAP" at bounding box center [146, 156] width 60 height 6
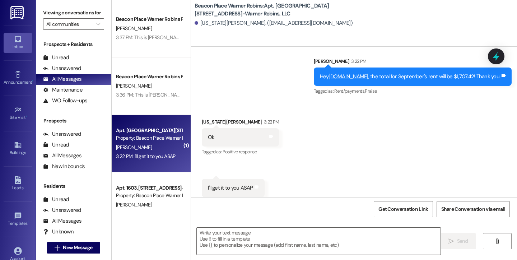
scroll to position [3998, 0]
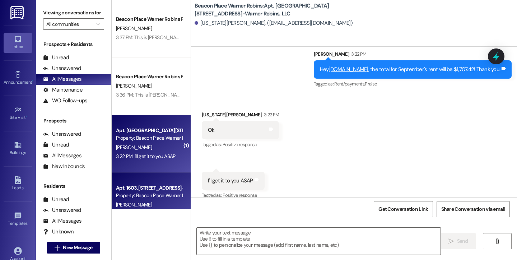
click at [147, 201] on div "V. Potter" at bounding box center [149, 204] width 68 height 9
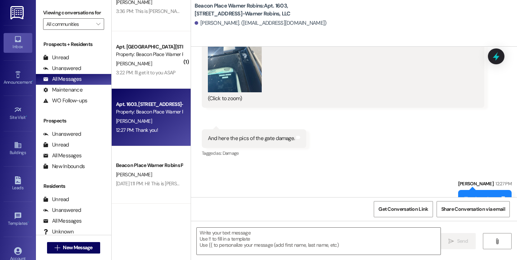
scroll to position [89, 0]
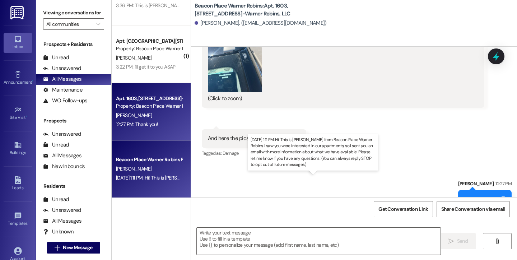
click at [144, 177] on div "Aug 30, 2025 at 1:11 PM: Hi! This is Bailey from Beacon Place Warner Robins. I …" at bounding box center [430, 177] width 628 height 6
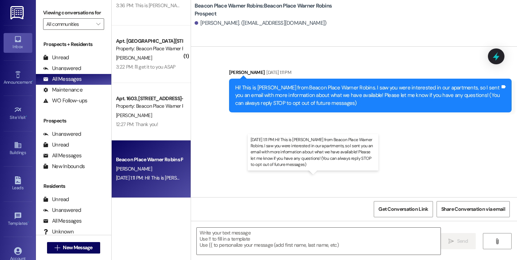
scroll to position [0, 0]
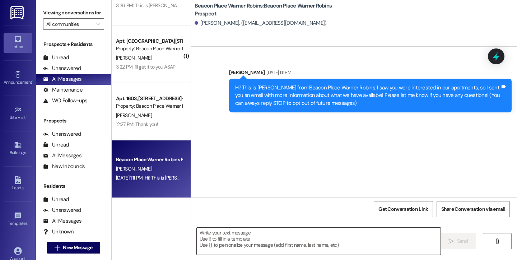
click at [248, 240] on textarea at bounding box center [319, 241] width 244 height 27
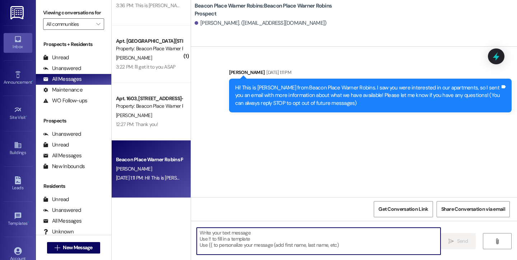
paste textarea "This is Bailey from Beacon Place Warner Robins. I hope you had a great holiday …"
type textarea "This is Bailey from Beacon Place Warner Robins. I hope you had a great holiday …"
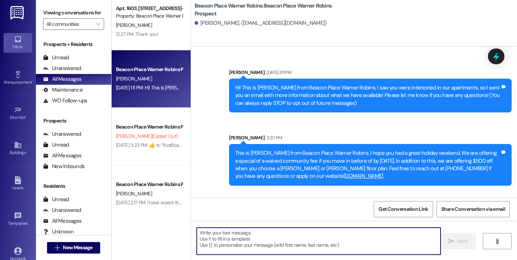
scroll to position [181, 0]
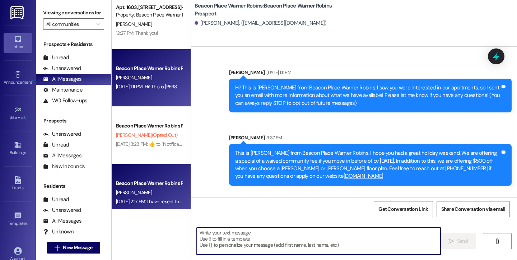
click at [139, 185] on div "Beacon Place Warner Robins Prospect" at bounding box center [149, 183] width 66 height 8
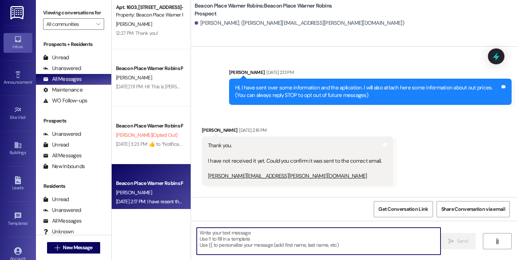
click at [237, 243] on textarea at bounding box center [319, 241] width 244 height 27
paste textarea "This is Bailey from Beacon Place Warner Robins. I hope you had a great holiday …"
type textarea "This is Bailey from Beacon Place Warner Robins. I hope you had a great holiday …"
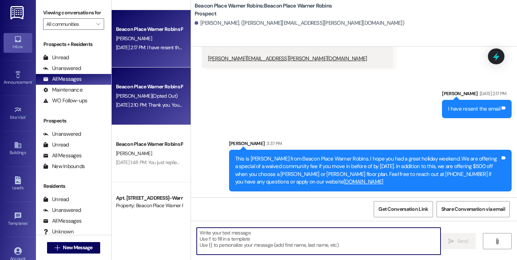
scroll to position [343, 0]
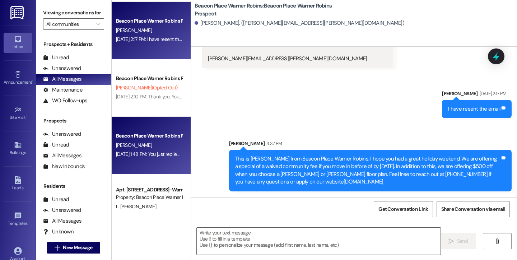
click at [148, 158] on div "Aug 29, 2025 at 1:48 PM: You just replied 'Stop'. Are you sure you want to opt …" at bounding box center [149, 154] width 68 height 9
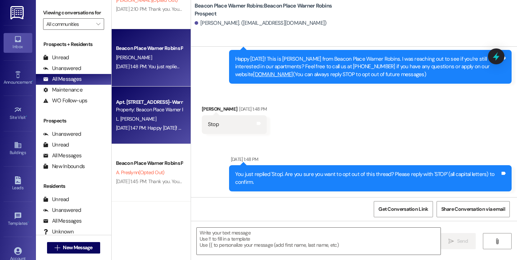
scroll to position [431, 0]
click at [144, 106] on div "Property: Beacon Place Warner Robins" at bounding box center [149, 110] width 66 height 8
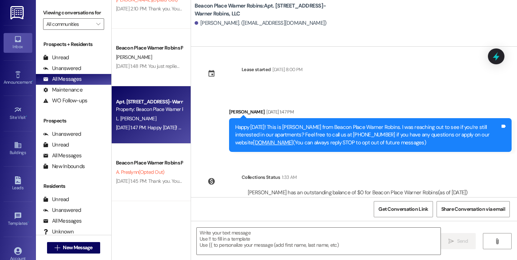
scroll to position [0, 0]
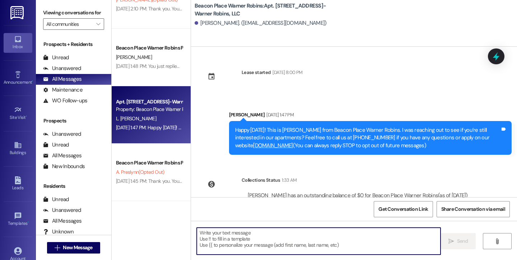
click at [213, 249] on textarea at bounding box center [319, 241] width 244 height 27
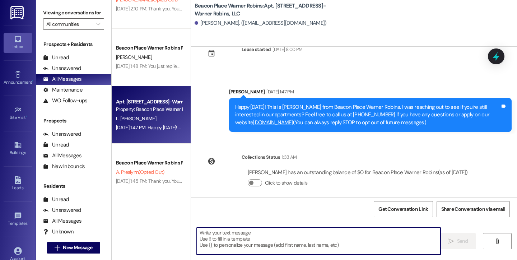
scroll to position [24, 0]
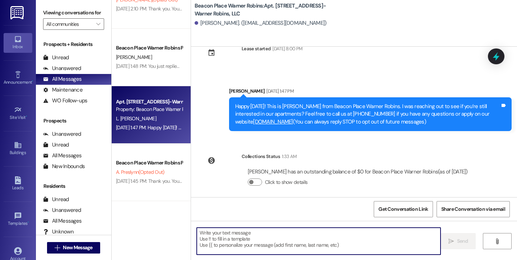
paste textarea "This is Bailey from Beacon Place Warner Robins. I hope you had a great holiday …"
type textarea "This is Bailey from Beacon Place Warner Robins. I hope you had a great holiday …"
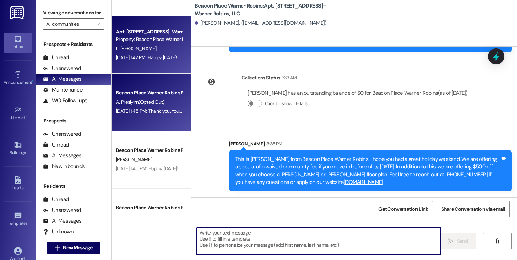
scroll to position [513, 0]
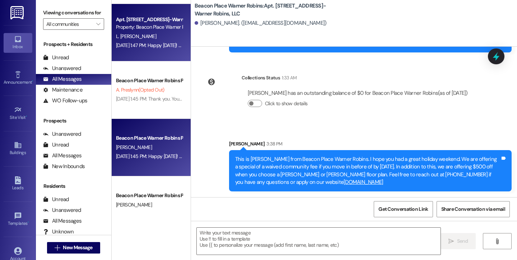
click at [144, 143] on div "L. Adams" at bounding box center [149, 147] width 68 height 9
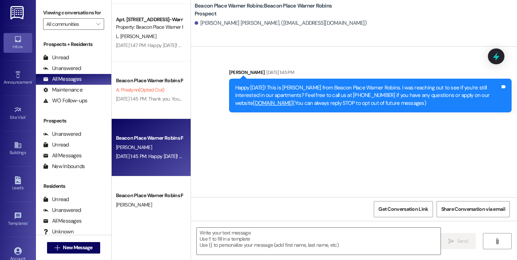
scroll to position [0, 0]
click at [233, 239] on textarea at bounding box center [319, 241] width 244 height 27
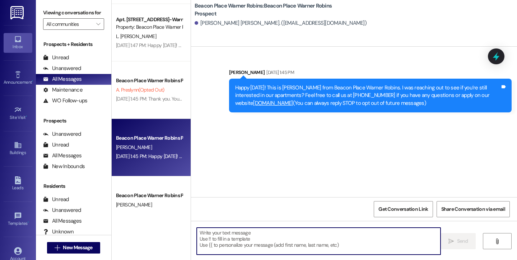
paste textarea "This is Bailey from Beacon Place Warner Robins. I hope you had a great holiday …"
type textarea "This is Bailey from Beacon Place Warner Robins. I hope you had a great holiday …"
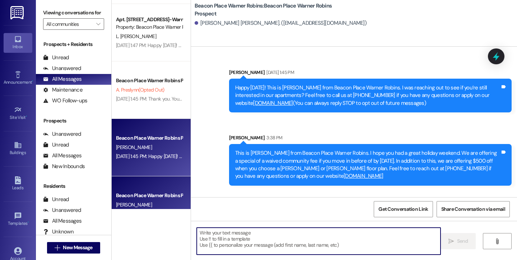
click at [120, 197] on div "Beacon Place Warner Robins Prospect" at bounding box center [149, 196] width 66 height 8
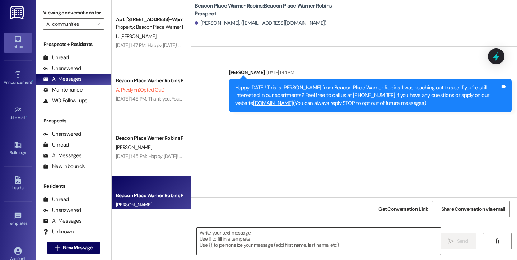
click at [207, 237] on textarea at bounding box center [319, 241] width 244 height 27
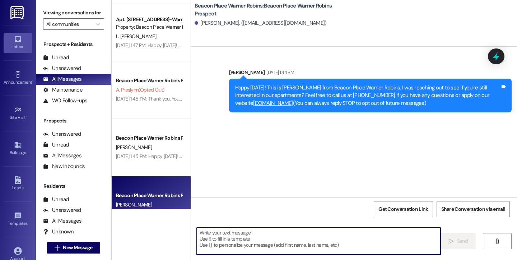
paste textarea "This is Bailey from Beacon Place Warner Robins. I hope you had a great holiday …"
type textarea "This is Bailey from Beacon Place Warner Robins. I hope you had a great holiday …"
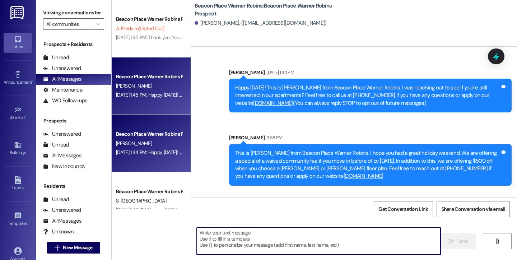
scroll to position [575, 0]
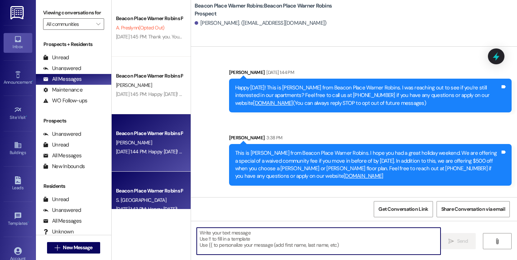
click at [150, 190] on div "Beacon Place Warner Robins Prospect" at bounding box center [149, 191] width 66 height 8
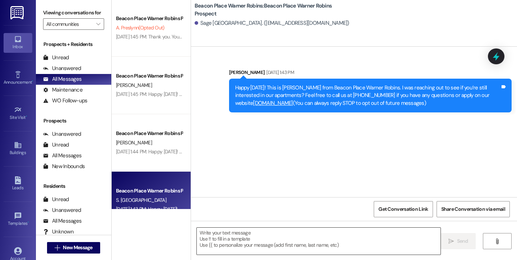
click at [210, 240] on textarea at bounding box center [319, 241] width 244 height 27
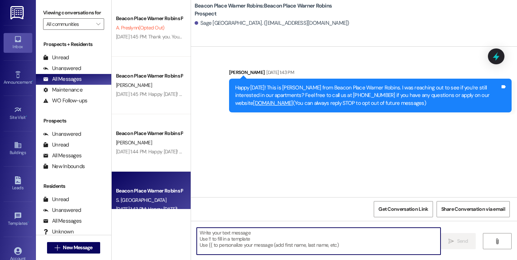
paste textarea "This is Bailey from Beacon Place Warner Robins. I hope you had a great holiday …"
type textarea "This is Bailey from Beacon Place Warner Robins. I hope you had a great holiday …"
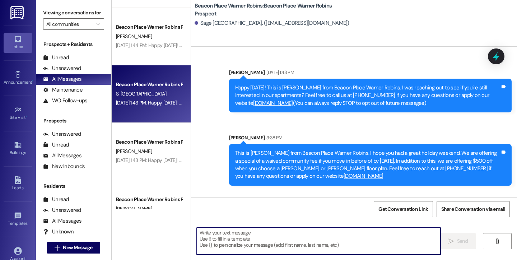
scroll to position [688, 0]
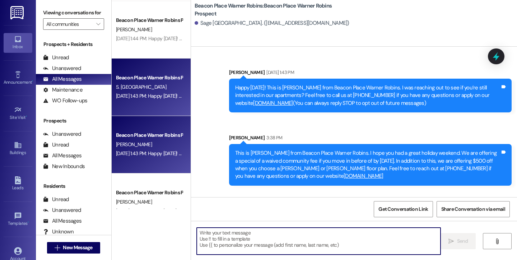
click at [166, 141] on div "J. Garrett" at bounding box center [149, 144] width 68 height 9
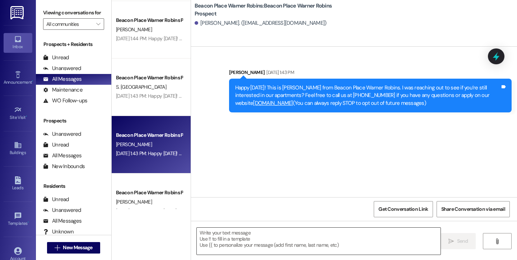
click at [216, 234] on textarea at bounding box center [319, 241] width 244 height 27
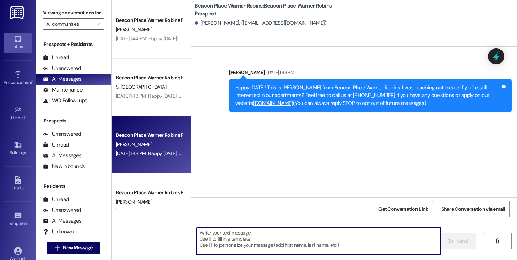
paste textarea "This is Bailey from Beacon Place Warner Robins. I hope you had a great holiday …"
type textarea "This is Bailey from Beacon Place Warner Robins. I hope you had a great holiday …"
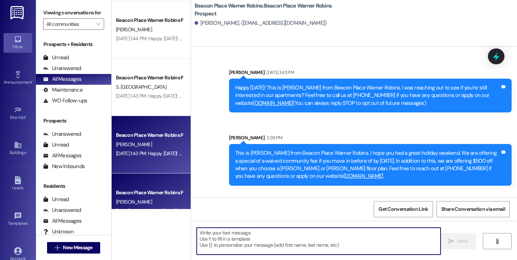
click at [122, 200] on span "M. Ellis" at bounding box center [134, 201] width 36 height 6
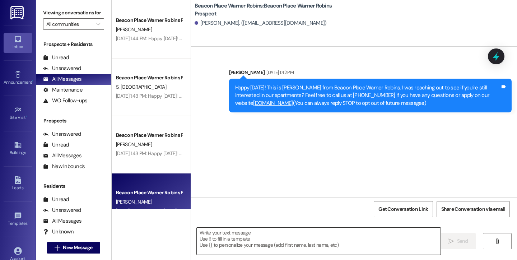
click at [209, 237] on textarea at bounding box center [319, 241] width 244 height 27
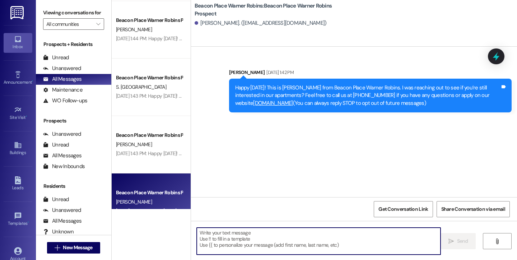
paste textarea "This is Bailey from Beacon Place Warner Robins. I hope you had a great holiday …"
type textarea "This is Bailey from Beacon Place Warner Robins. I hope you had a great holiday …"
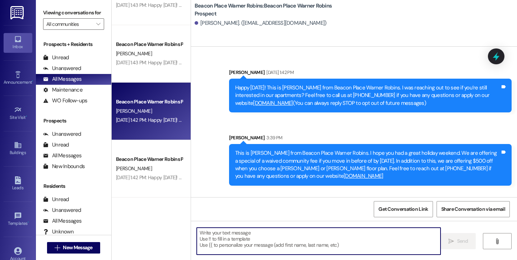
scroll to position [785, 0]
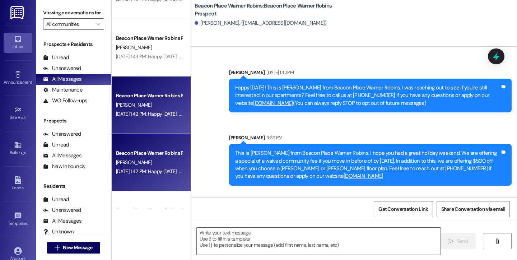
click at [153, 163] on div "J. Dickey" at bounding box center [149, 162] width 68 height 9
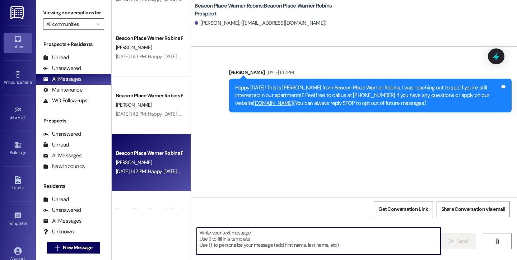
click at [211, 235] on textarea at bounding box center [319, 241] width 244 height 27
paste textarea "This is Bailey from Beacon Place Warner Robins. I hope you had a great holiday …"
type textarea "This is Bailey from Beacon Place Warner Robins. I hope you had a great holiday …"
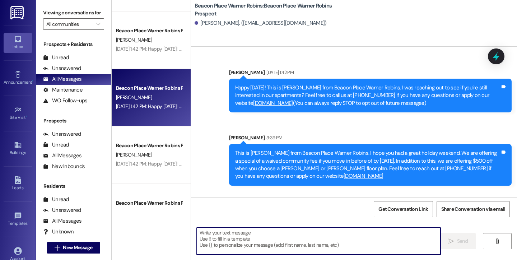
scroll to position [866, 0]
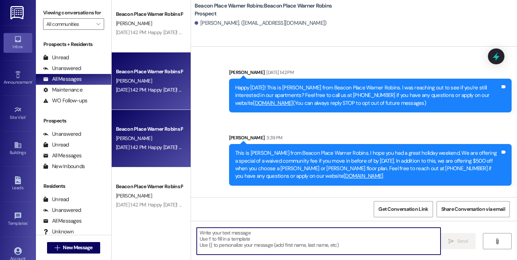
click at [155, 150] on div "Aug 29, 2025 at 1:42 PM: Happy Friday! This is Bailey from Beacon Place Warner …" at bounding box center [454, 147] width 677 height 6
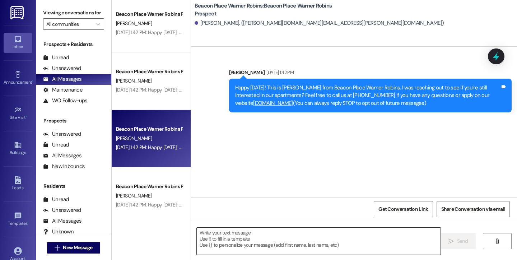
click at [222, 250] on textarea at bounding box center [319, 241] width 244 height 27
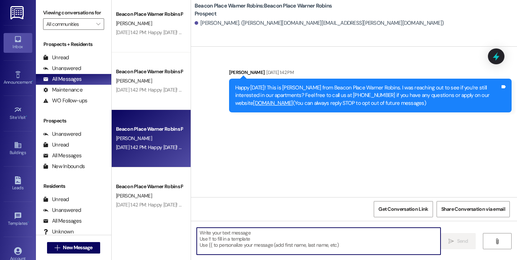
paste textarea "This is Bailey from Beacon Place Warner Robins. I hope you had a great holiday …"
type textarea "This is Bailey from Beacon Place Warner Robins. I hope you had a great holiday …"
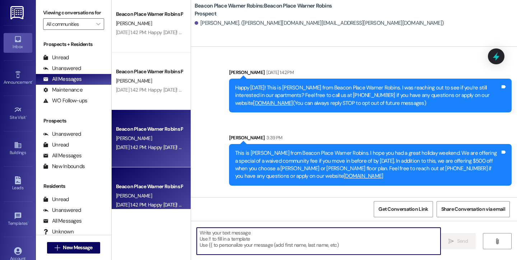
click at [169, 205] on div "Aug 29, 2025 at 1:42 PM: Happy Friday! This is Bailey from Beacon Place Warner …" at bounding box center [454, 204] width 677 height 6
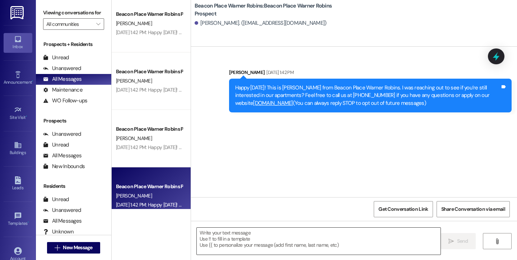
click at [211, 246] on textarea at bounding box center [319, 241] width 244 height 27
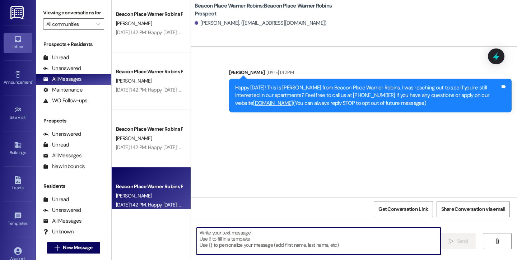
paste textarea "This is Bailey from Beacon Place Warner Robins. I hope you had a great holiday …"
type textarea "This is Bailey from Beacon Place Warner Robins. I hope you had a great holiday …"
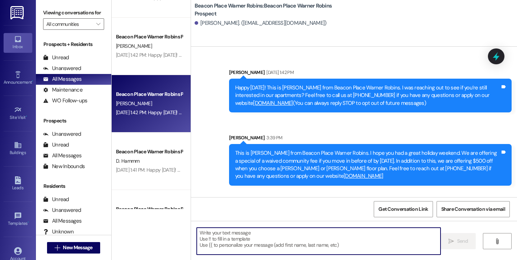
scroll to position [959, 0]
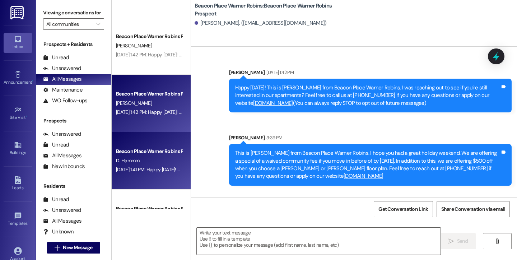
click at [158, 163] on div "D. Hammm" at bounding box center [149, 160] width 68 height 9
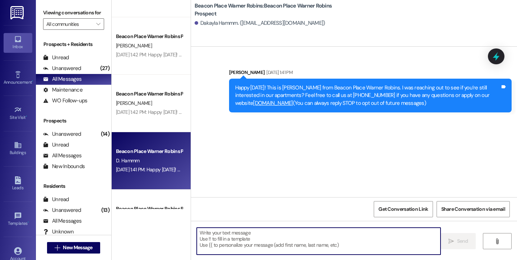
click at [211, 242] on textarea at bounding box center [319, 241] width 244 height 27
paste textarea "This is Bailey from Beacon Place Warner Robins. I hope you had a great holiday …"
type textarea "This is Bailey from Beacon Place Warner Robins. I hope you had a great holiday …"
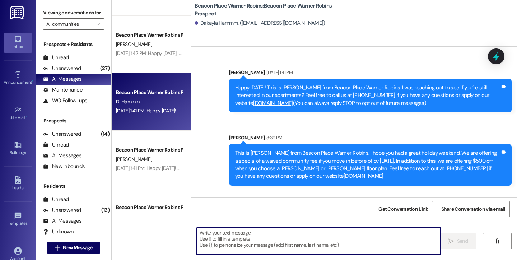
scroll to position [1033, 0]
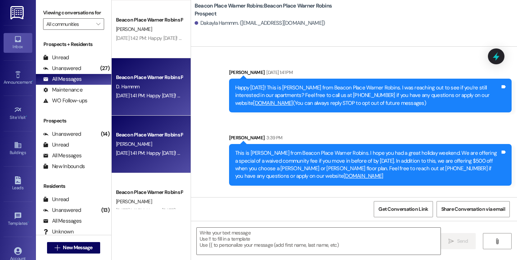
click at [154, 156] on div "Aug 29, 2025 at 1:41 PM: Happy Friday! This is Bailey from Beacon Place Warner …" at bounding box center [453, 153] width 675 height 6
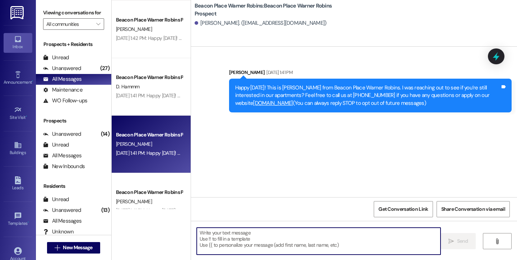
click at [209, 243] on textarea at bounding box center [319, 241] width 244 height 27
paste textarea "This is Bailey from Beacon Place Warner Robins. I hope you had a great holiday …"
type textarea "This is Bailey from Beacon Place Warner Robins. I hope you had a great holiday …"
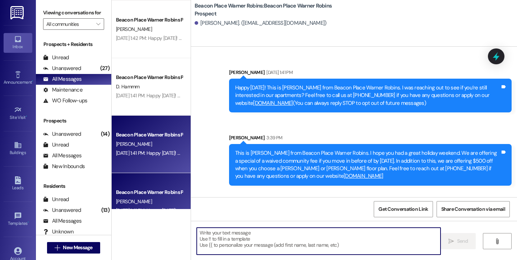
click at [154, 196] on div "Beacon Place Warner Robins Prospect" at bounding box center [149, 192] width 66 height 8
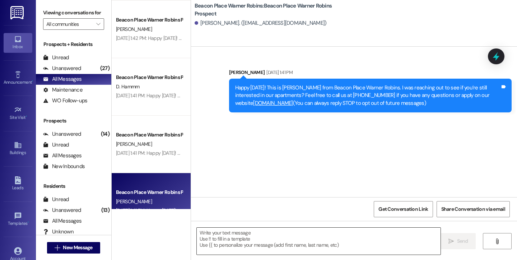
click at [211, 232] on textarea at bounding box center [319, 241] width 244 height 27
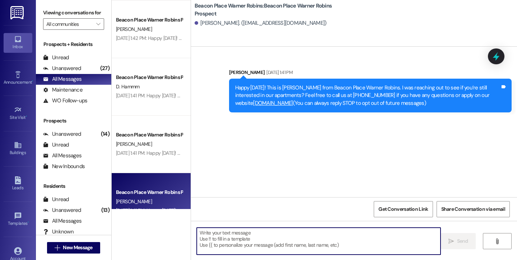
paste textarea "This is Bailey from Beacon Place Warner Robins. I hope you had a great holiday …"
type textarea "This is Bailey from Beacon Place Warner Robins. I hope you had a great holiday …"
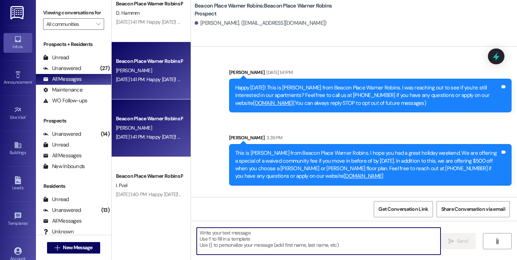
scroll to position [1124, 0]
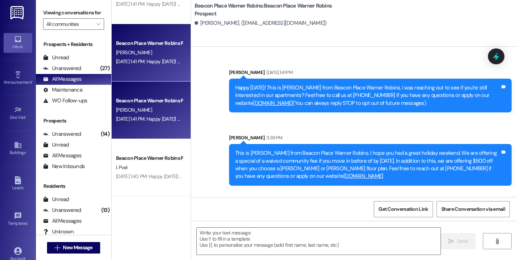
click at [133, 168] on div "I. Pvel" at bounding box center [149, 167] width 68 height 9
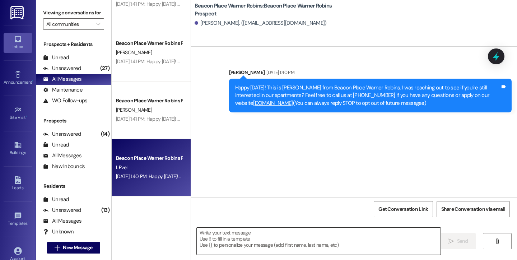
click at [204, 235] on textarea at bounding box center [319, 241] width 244 height 27
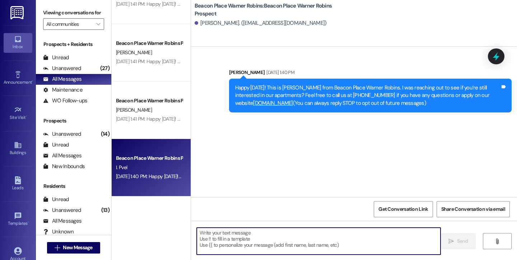
paste textarea "This is Bailey from Beacon Place Warner Robins. I hope you had a great holiday …"
type textarea "This is Bailey from Beacon Place Warner Robins. I hope you had a great holiday …"
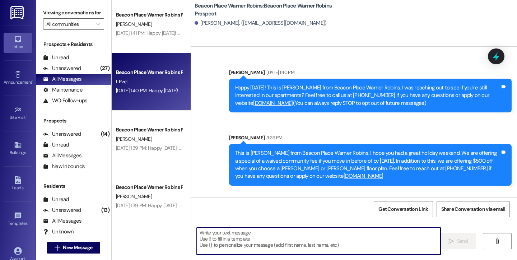
scroll to position [1211, 0]
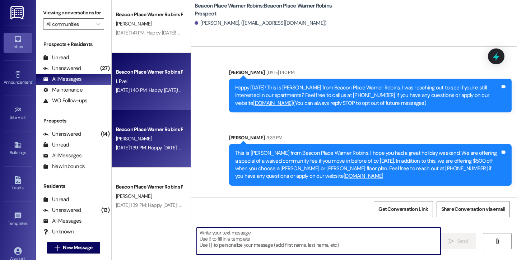
click at [135, 147] on div "Aug 29, 2025 at 1:39 PM: Happy Friday! This is Bailey from Beacon Place Warner …" at bounding box center [454, 147] width 677 height 6
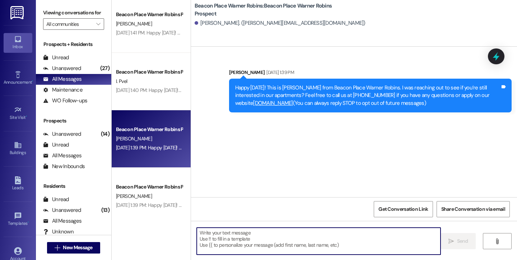
click at [217, 241] on textarea at bounding box center [319, 241] width 244 height 27
paste textarea "This is Bailey from Beacon Place Warner Robins. I hope you had a great holiday …"
type textarea "This is Bailey from Beacon Place Warner Robins. I hope you had a great holiday …"
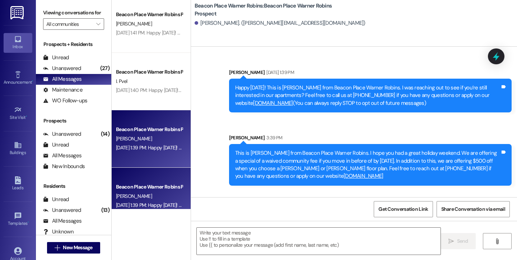
click at [155, 199] on div "[PERSON_NAME]" at bounding box center [149, 196] width 68 height 9
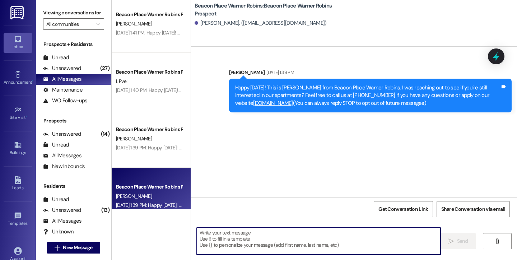
click at [220, 245] on textarea at bounding box center [319, 241] width 244 height 27
paste textarea "This is Bailey from Beacon Place Warner Robins. I hope you had a great holiday …"
type textarea "This is Bailey from Beacon Place Warner Robins. I hope you had a great holiday …"
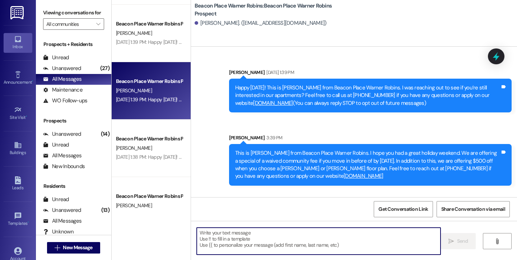
scroll to position [1318, 0]
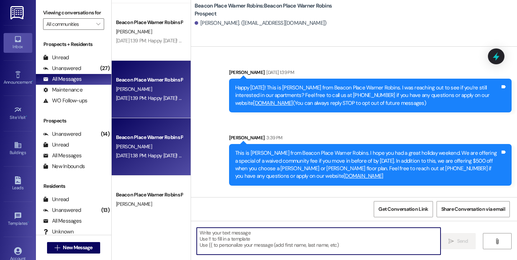
click at [142, 158] on div "Aug 29, 2025 at 1:38 PM: Happy Friday! This is Bailey from Beacon Place Warner …" at bounding box center [454, 155] width 677 height 6
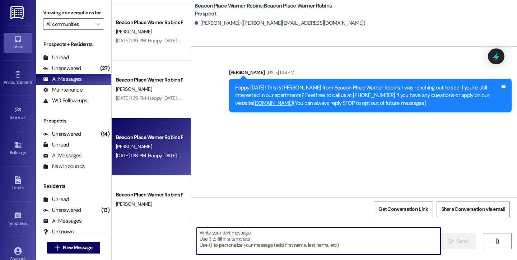
click at [215, 239] on textarea at bounding box center [319, 241] width 244 height 27
paste textarea "This is Bailey from Beacon Place Warner Robins. I hope you had a great holiday …"
type textarea "This is Bailey from Beacon Place Warner Robins. I hope you had a great holiday …"
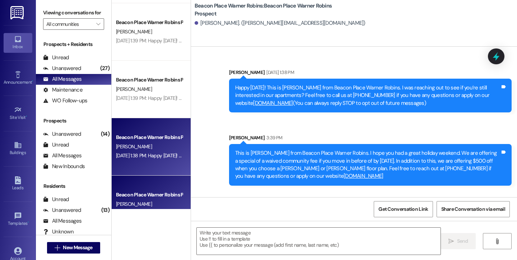
click at [154, 200] on div "[PERSON_NAME]" at bounding box center [149, 204] width 68 height 9
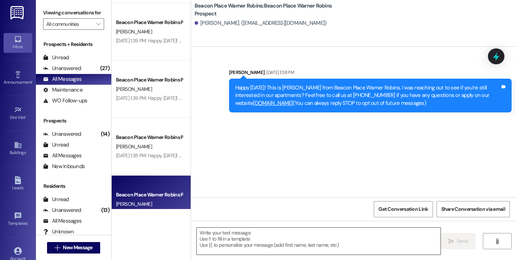
click at [234, 246] on textarea at bounding box center [319, 241] width 244 height 27
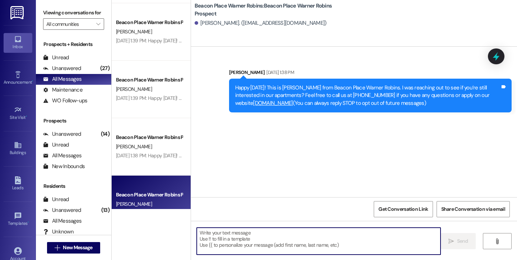
paste textarea "This is Bailey from Beacon Place Warner Robins. I hope you had a great holiday …"
type textarea "This is Bailey from Beacon Place Warner Robins. I hope you had a great holiday …"
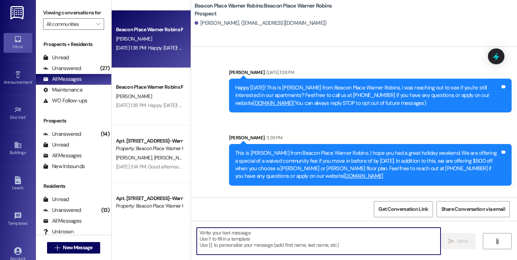
scroll to position [1493, 0]
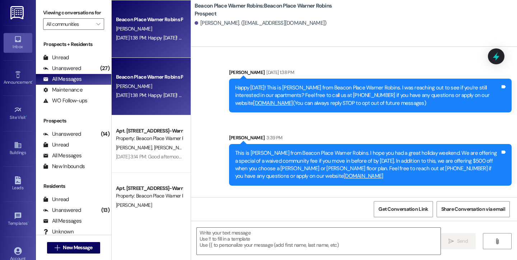
click at [144, 99] on div "Aug 29, 2025 at 1:38 PM: Happy Friday! This is Bailey from Beacon Place Warner …" at bounding box center [149, 95] width 68 height 9
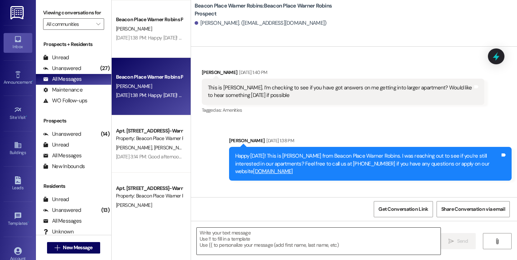
click at [240, 244] on textarea at bounding box center [319, 241] width 244 height 27
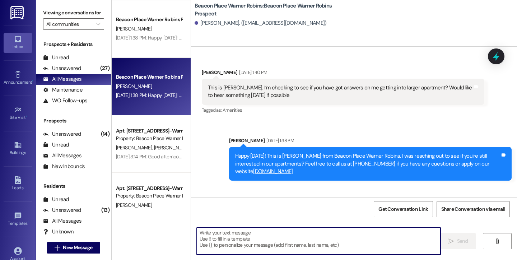
paste textarea "This is Bailey from Beacon Place Warner Robins. I hope you had a great holiday …"
type textarea "This is Bailey from Beacon Place Warner Robins. I hope you had a great holiday …"
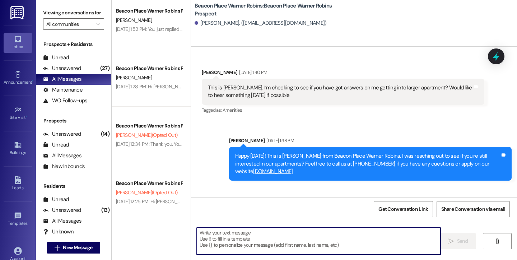
scroll to position [2134, 0]
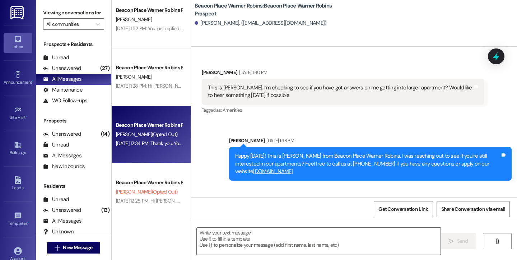
click at [139, 153] on div "Beacon Place Warner Robins Prospect S. Thompson (Opted Out) Aug 27, 2025 at 12:…" at bounding box center [151, 134] width 79 height 57
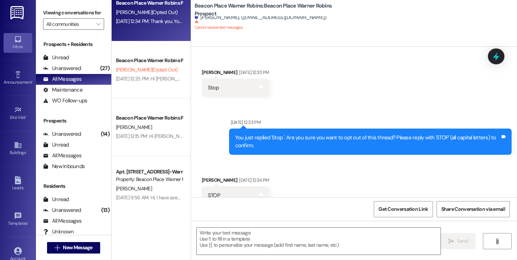
scroll to position [2256, 0]
click at [69, 72] on div "Unanswered" at bounding box center [62, 69] width 38 height 8
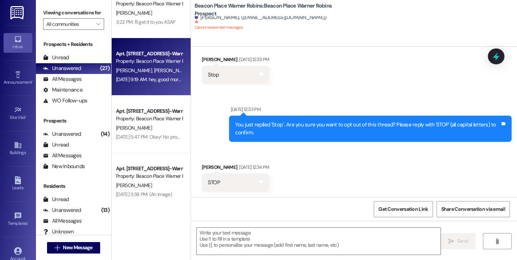
scroll to position [23, 0]
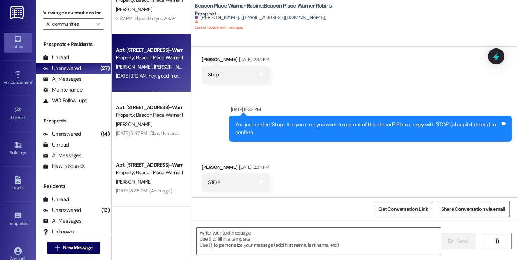
click at [144, 80] on div "Aug 26, 2025 at 9:19 AM: hey, good morning! wondering if anyone got the message…" at bounding box center [149, 75] width 68 height 9
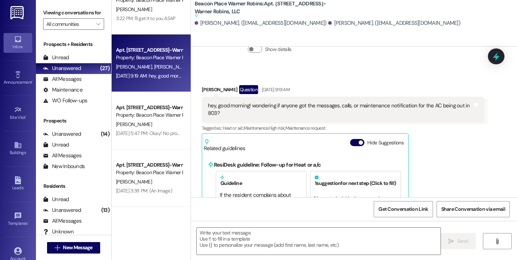
scroll to position [8519, 0]
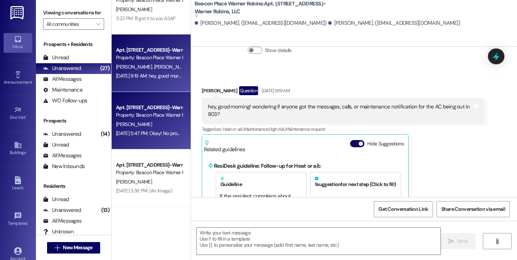
click at [144, 102] on div "Apt. [STREET_ADDRESS]-Warner Robins, LLC Property: [GEOGRAPHIC_DATA] Warner Rob…" at bounding box center [151, 120] width 79 height 57
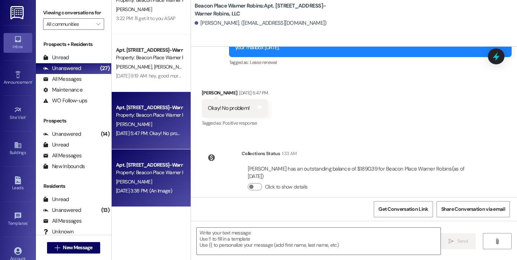
scroll to position [1593, 0]
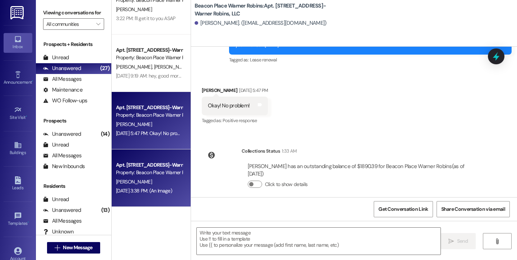
click at [132, 166] on div "Apt. [STREET_ADDRESS]-Warner Robins, LLC" at bounding box center [149, 165] width 66 height 8
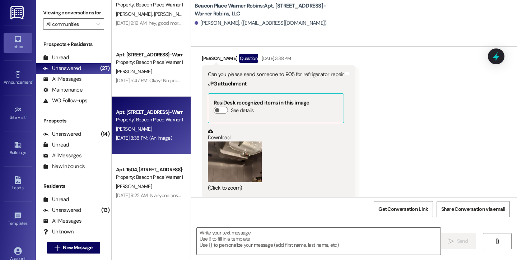
scroll to position [4936, 0]
click at [221, 141] on button "Zoom image" at bounding box center [235, 161] width 54 height 41
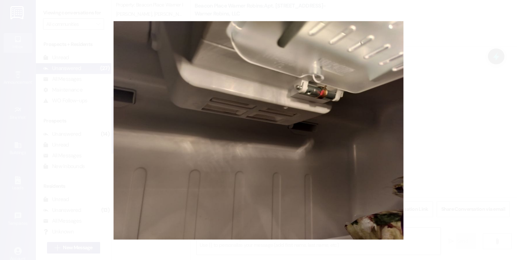
click at [221, 127] on button "Unzoom image" at bounding box center [258, 130] width 517 height 260
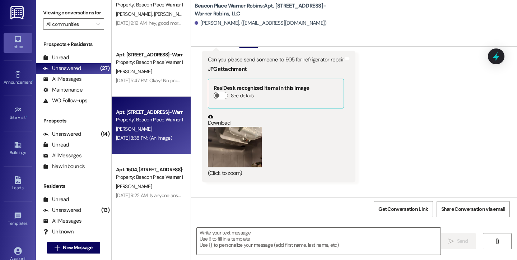
scroll to position [4957, 0]
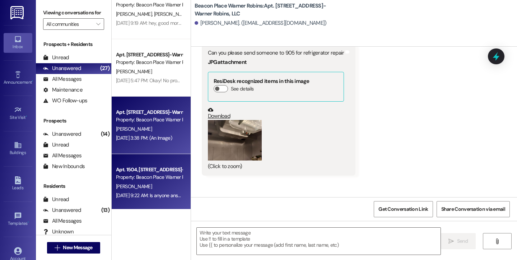
click at [159, 170] on div "Apt. 1504, [STREET_ADDRESS]-Warner Robins, LLC" at bounding box center [149, 170] width 66 height 8
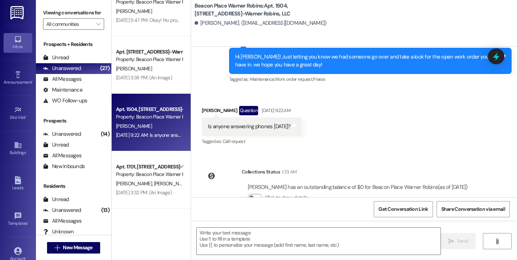
scroll to position [137, 0]
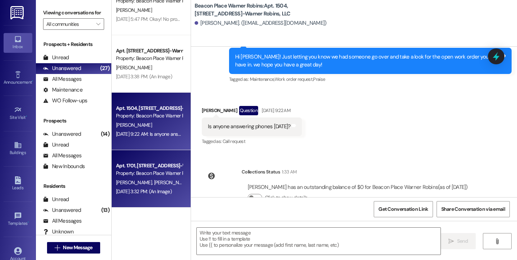
click at [150, 172] on div "Property: Beacon Place Warner Robins" at bounding box center [149, 173] width 66 height 8
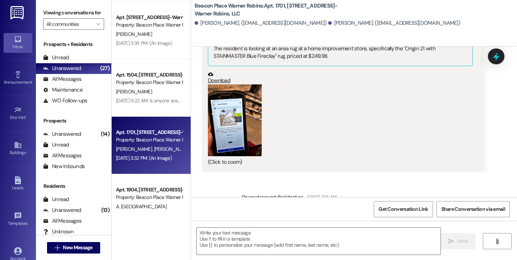
scroll to position [5801, 0]
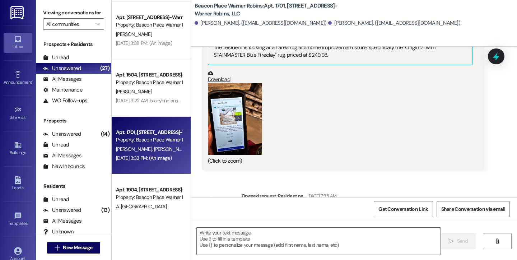
click at [225, 108] on button "Zoom image" at bounding box center [235, 119] width 54 height 72
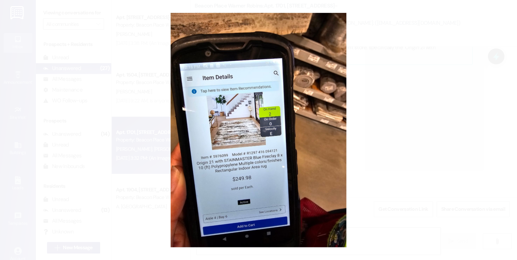
click at [364, 96] on button "Unzoom image" at bounding box center [258, 130] width 517 height 260
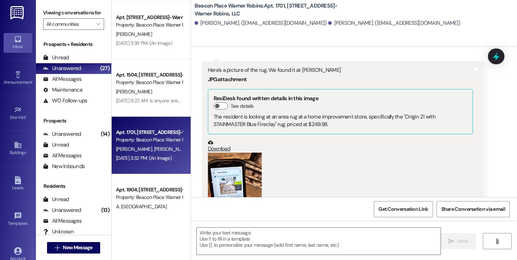
scroll to position [5822, 0]
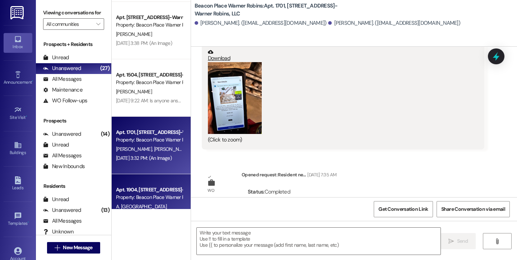
click at [126, 200] on div "Property: Beacon Place Warner Robins" at bounding box center [149, 197] width 66 height 8
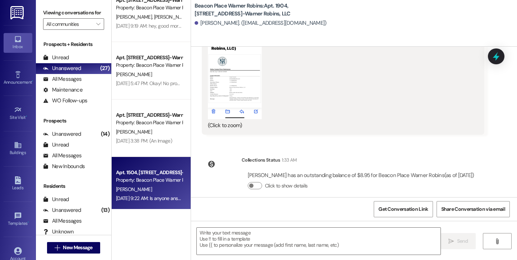
scroll to position [0, 0]
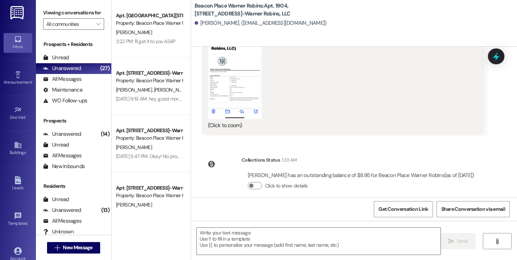
click at [219, 76] on button "Zoom image" at bounding box center [235, 61] width 54 height 117
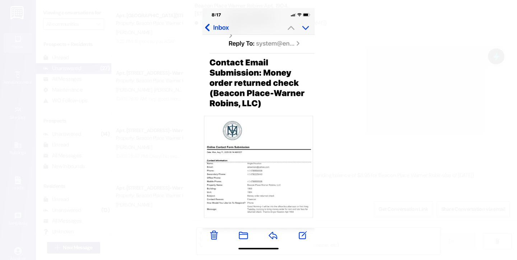
click at [341, 92] on button "Unzoom image" at bounding box center [258, 130] width 517 height 260
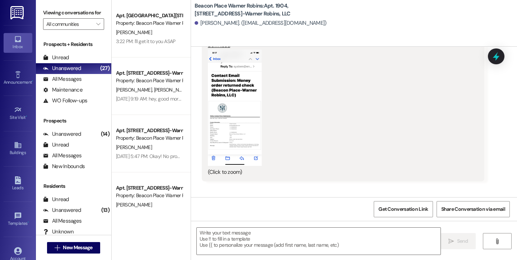
scroll to position [16124, 0]
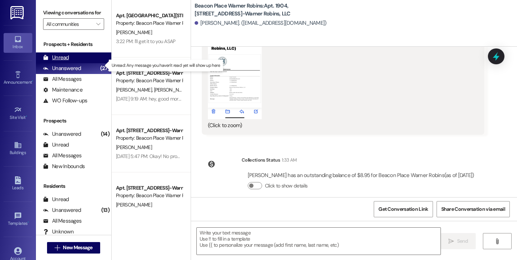
click at [78, 63] on div "Unread (0)" at bounding box center [73, 57] width 75 height 11
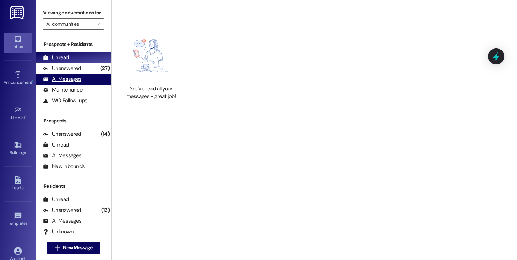
click at [62, 85] on div "All Messages (undefined)" at bounding box center [73, 79] width 75 height 11
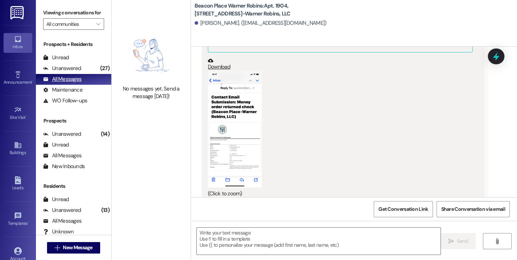
scroll to position [16050, 0]
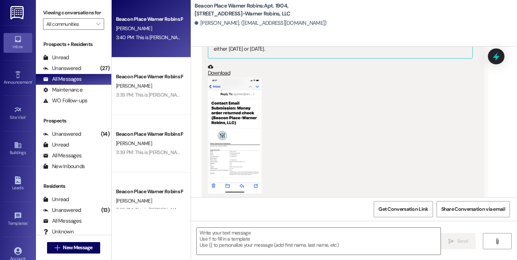
click at [154, 46] on div "Beacon Place Warner Robins Prospect R. Goins 3:40 PM: This is Bailey from Beaco…" at bounding box center [151, 28] width 79 height 57
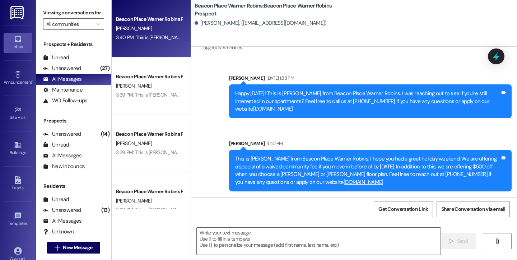
click at [25, 47] on div "Inbox" at bounding box center [18, 46] width 36 height 7
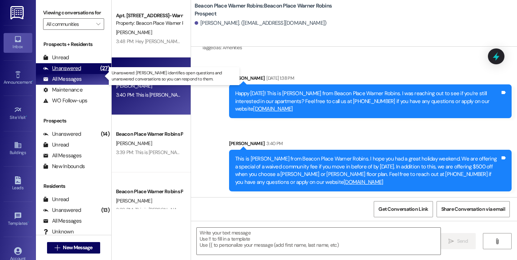
click at [74, 72] on div "Unanswered" at bounding box center [62, 69] width 38 height 8
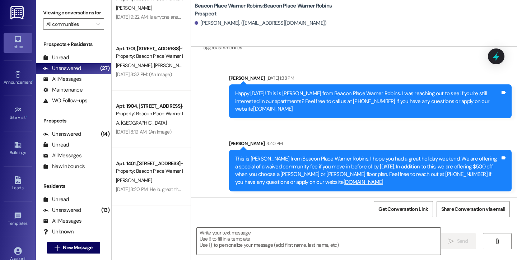
scroll to position [0, 0]
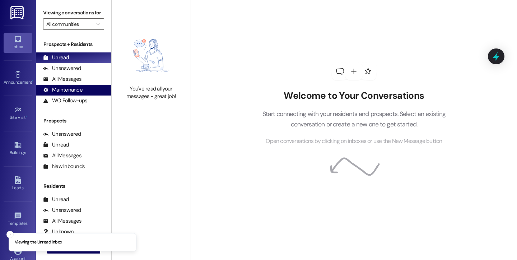
click at [84, 95] on div "Maintenance (undefined)" at bounding box center [73, 90] width 75 height 11
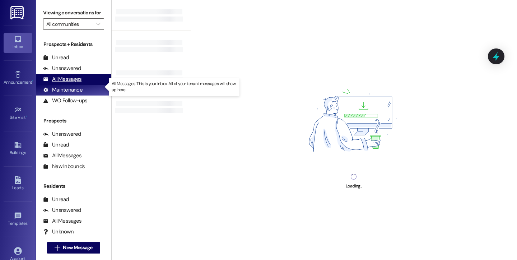
click at [76, 83] on div "All Messages" at bounding box center [62, 79] width 38 height 8
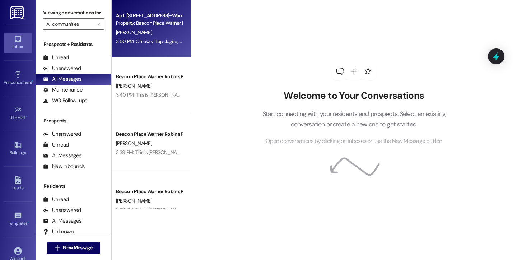
click at [138, 34] on div "[PERSON_NAME]" at bounding box center [149, 32] width 68 height 9
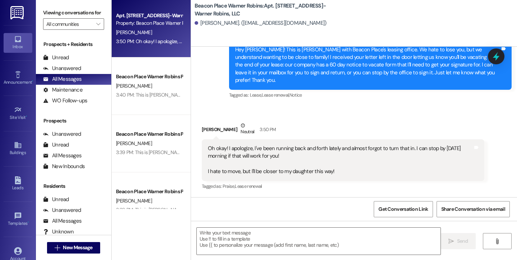
scroll to position [5562, 0]
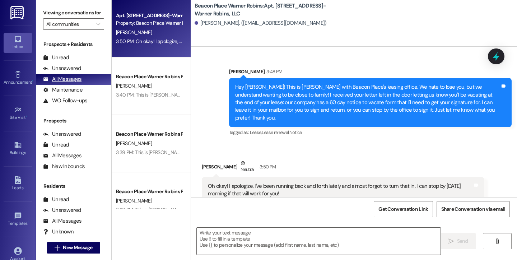
click at [69, 83] on div "All Messages" at bounding box center [62, 79] width 38 height 8
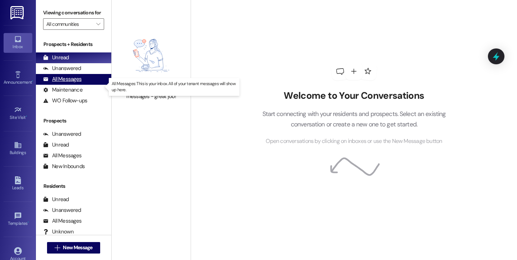
click at [67, 83] on div "All Messages" at bounding box center [62, 79] width 38 height 8
click at [70, 83] on div "All Messages" at bounding box center [62, 79] width 38 height 8
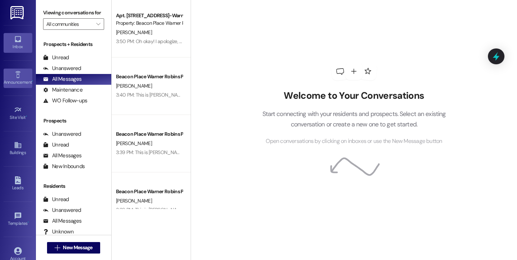
click at [19, 80] on div "Announcement •" at bounding box center [18, 82] width 36 height 7
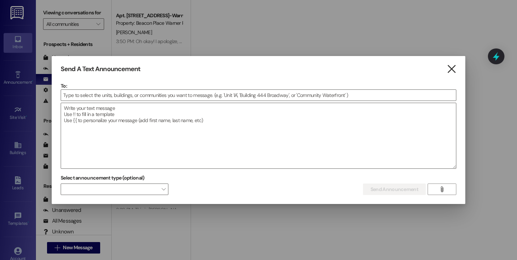
click at [453, 71] on icon "" at bounding box center [451, 69] width 10 height 8
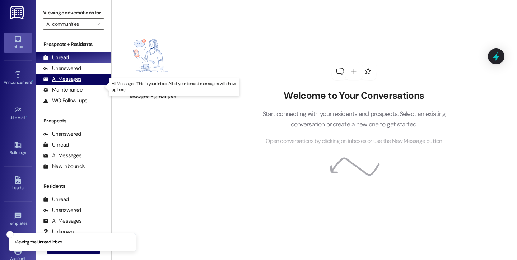
click at [79, 83] on div "All Messages" at bounding box center [62, 79] width 38 height 8
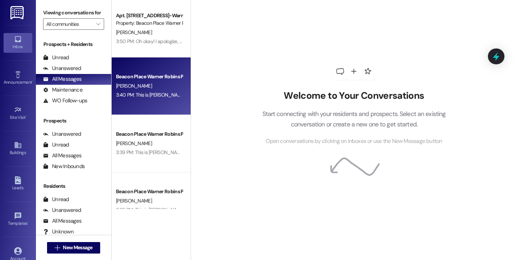
click at [146, 80] on div "Beacon Place Warner Robins Prospect" at bounding box center [149, 77] width 66 height 8
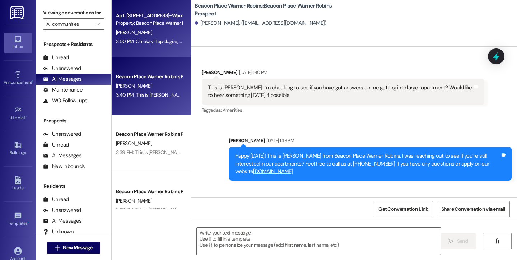
click at [157, 38] on div "3:50 PM: Oh okay! I apologize, I've been running back and forth lately and almo…" at bounding box center [334, 41] width 437 height 6
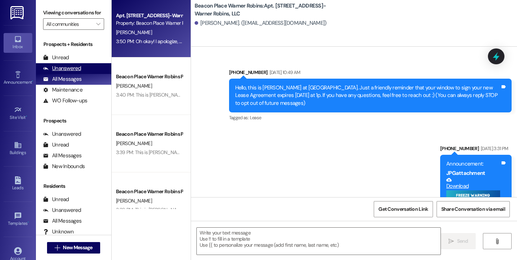
scroll to position [5566, 0]
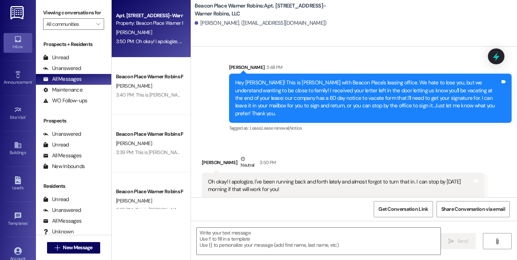
click at [372, 104] on div "Announcement, sent via SMS [PERSON_NAME] 3:48 PM Hey [PERSON_NAME]! This is [PE…" at bounding box center [370, 98] width 293 height 80
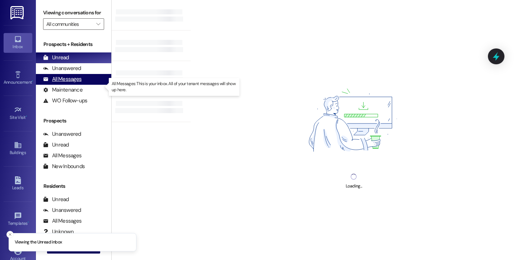
click at [66, 83] on div "All Messages" at bounding box center [62, 79] width 38 height 8
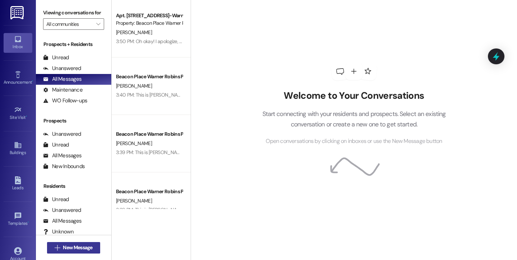
click at [57, 248] on icon "" at bounding box center [57, 248] width 5 height 6
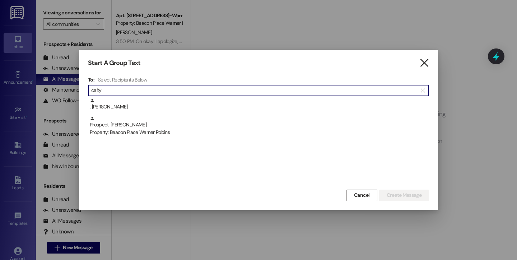
type input "caity"
click at [426, 62] on icon "" at bounding box center [424, 63] width 10 height 8
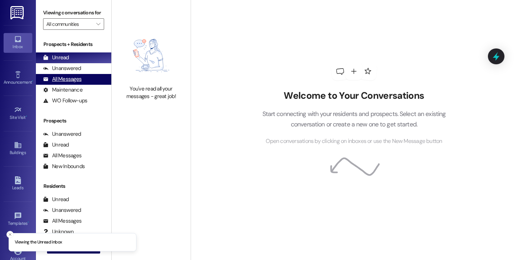
click at [56, 83] on div "All Messages" at bounding box center [62, 79] width 38 height 8
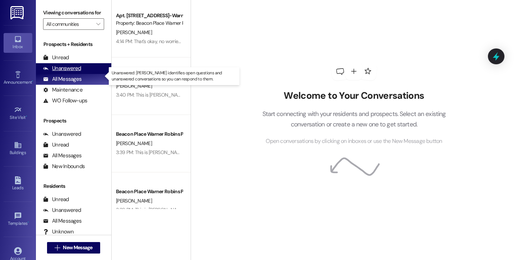
click at [66, 72] on div "Unanswered" at bounding box center [62, 69] width 38 height 8
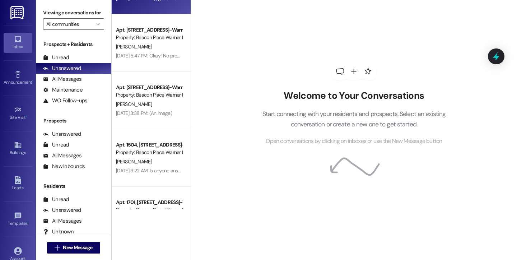
scroll to position [105, 0]
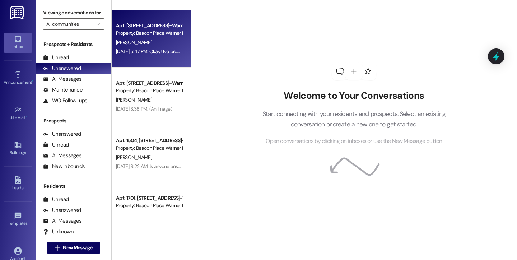
click at [126, 56] on div "Apt. [STREET_ADDRESS]-Warner Robins, LLC Property: [GEOGRAPHIC_DATA] Warner Rob…" at bounding box center [151, 38] width 79 height 57
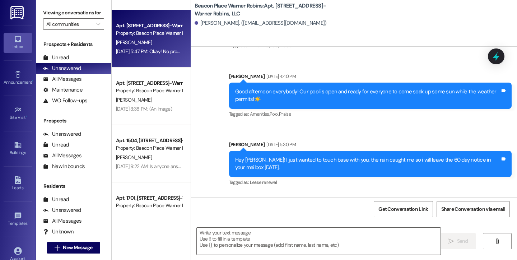
scroll to position [1593, 0]
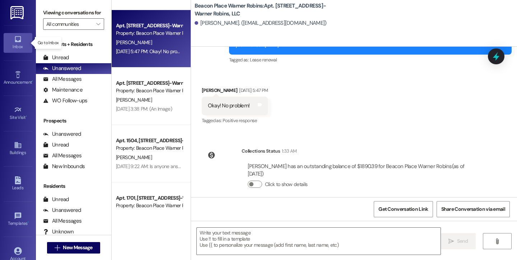
click at [13, 43] on div "Inbox" at bounding box center [18, 46] width 36 height 7
click at [64, 83] on div "All Messages" at bounding box center [62, 79] width 38 height 8
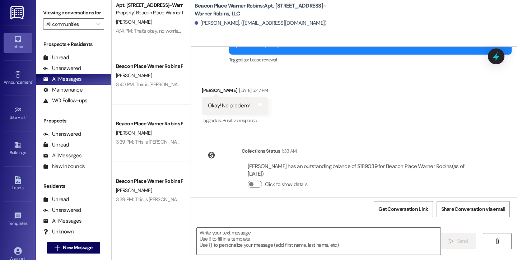
scroll to position [0, 0]
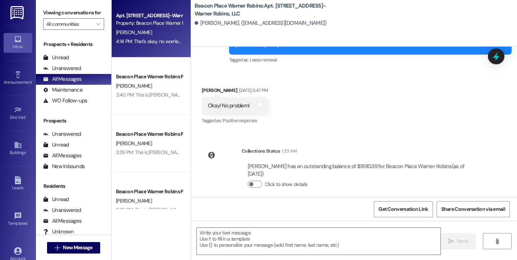
click at [155, 17] on div "Apt. [STREET_ADDRESS]-Warner Robins, LLC" at bounding box center [149, 16] width 66 height 8
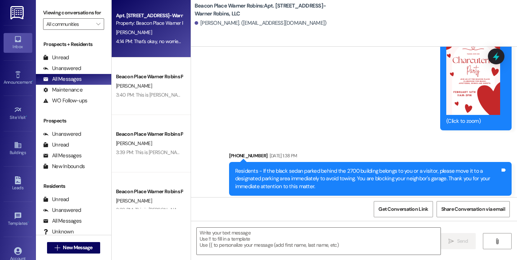
scroll to position [5624, 0]
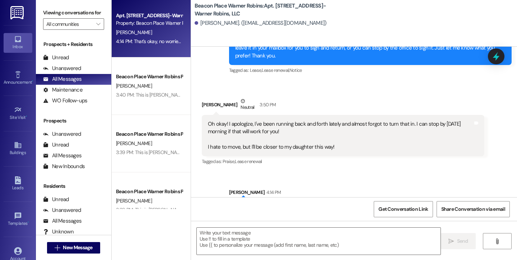
click at [21, 39] on link "Inbox" at bounding box center [18, 42] width 29 height 19
click at [72, 72] on div "Unanswered" at bounding box center [62, 69] width 38 height 8
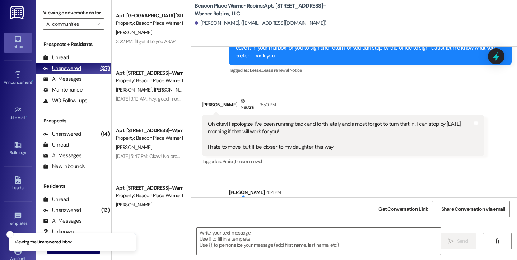
click at [86, 74] on div "Unanswered (27)" at bounding box center [73, 68] width 75 height 11
click at [76, 72] on div "Unanswered" at bounding box center [62, 69] width 38 height 8
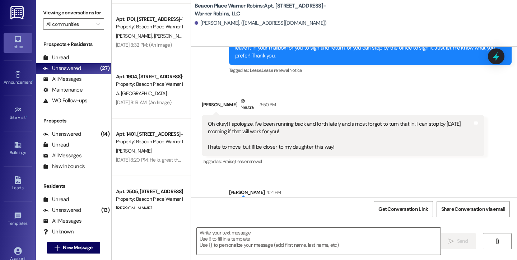
scroll to position [284, 0]
click at [11, 47] on div "Inbox" at bounding box center [18, 46] width 36 height 7
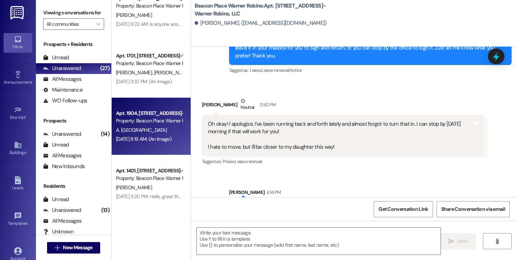
scroll to position [0, 0]
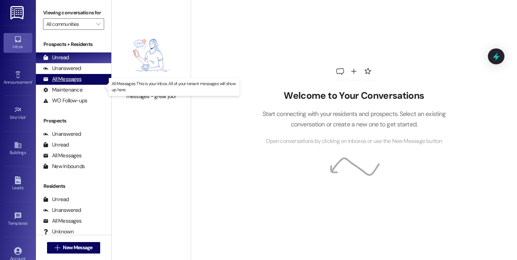
click at [76, 83] on div "All Messages" at bounding box center [62, 79] width 38 height 8
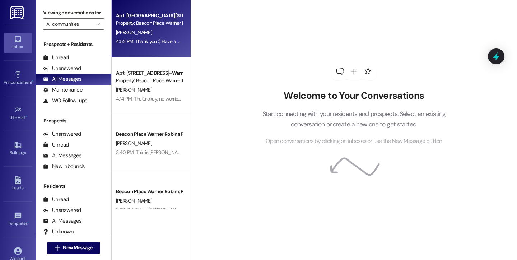
click at [152, 45] on div "4:52 PM: Thank you :) Have a wonderful evening! 4:52 PM: Thank you :) Have a wo…" at bounding box center [149, 41] width 68 height 9
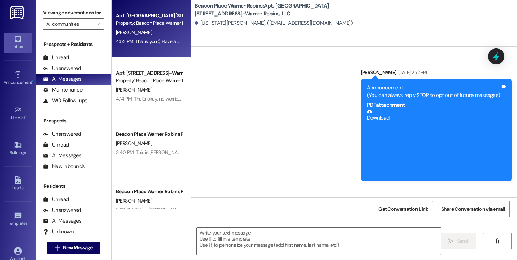
scroll to position [4048, 0]
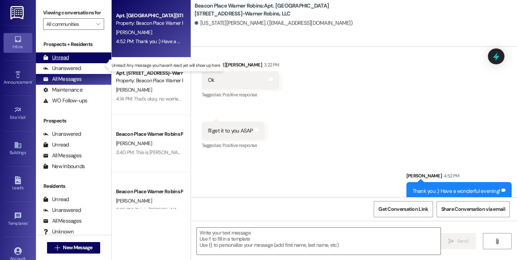
click at [66, 63] on div "Unread (0)" at bounding box center [73, 57] width 75 height 11
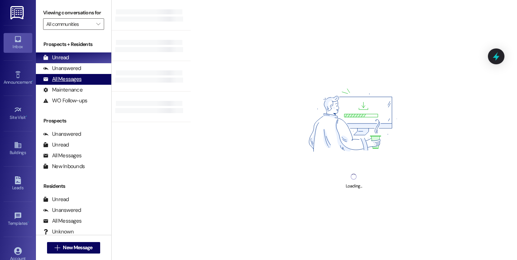
click at [66, 83] on div "All Messages" at bounding box center [62, 79] width 38 height 8
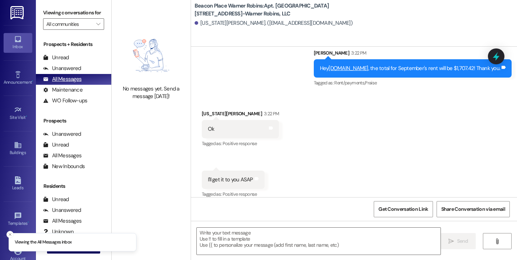
scroll to position [3998, 0]
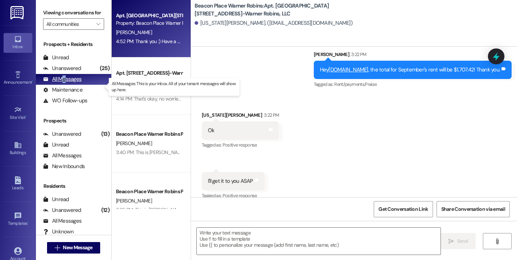
drag, startPoint x: 66, startPoint y: 85, endPoint x: 62, endPoint y: 85, distance: 4.0
click at [62, 83] on div "All Messages" at bounding box center [62, 79] width 38 height 8
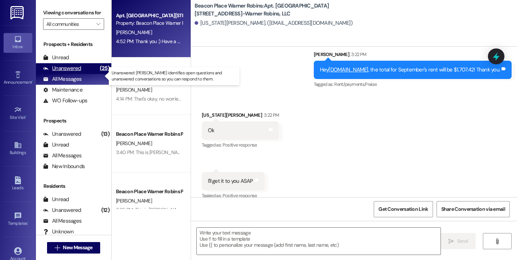
click at [58, 72] on div "Unanswered" at bounding box center [62, 69] width 38 height 8
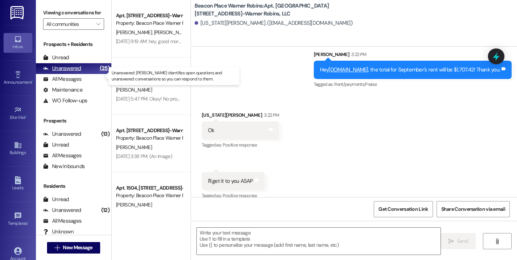
click at [58, 72] on div "Unanswered" at bounding box center [62, 69] width 38 height 8
click at [73, 72] on div "Unanswered" at bounding box center [62, 69] width 38 height 8
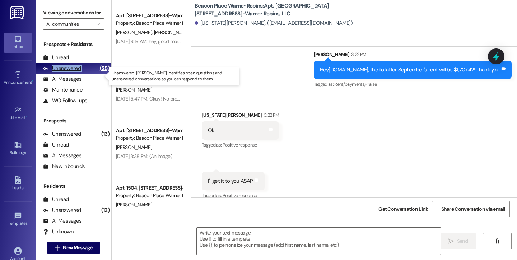
click at [73, 72] on div "Unanswered" at bounding box center [62, 69] width 38 height 8
click at [307, 68] on div "Announcement, sent via SMS [PERSON_NAME] 3:22 PM Hey [DOMAIN_NAME] , the total …" at bounding box center [354, 64] width 326 height 61
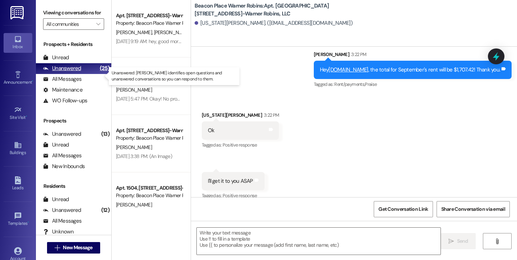
click at [62, 72] on div "Unanswered" at bounding box center [62, 69] width 38 height 8
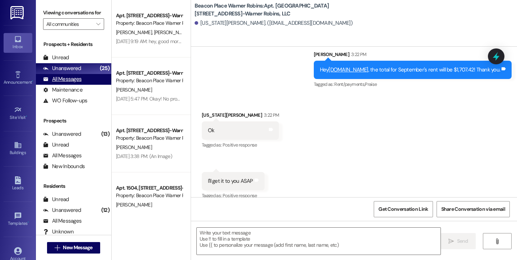
click at [60, 83] on div "All Messages" at bounding box center [62, 79] width 38 height 8
